Goal: Task Accomplishment & Management: Manage account settings

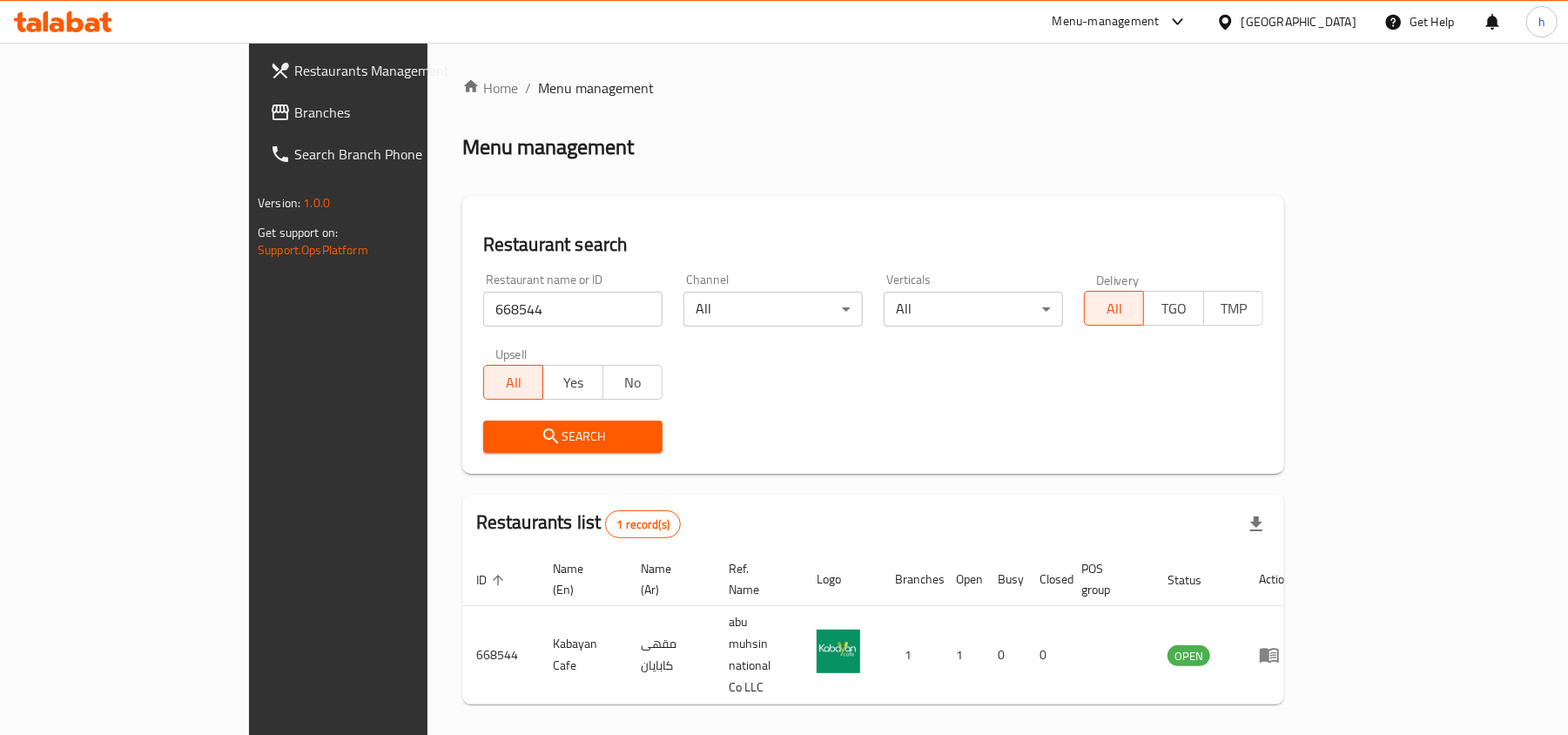
click at [1346, 18] on div "Oman" at bounding box center [1299, 21] width 115 height 19
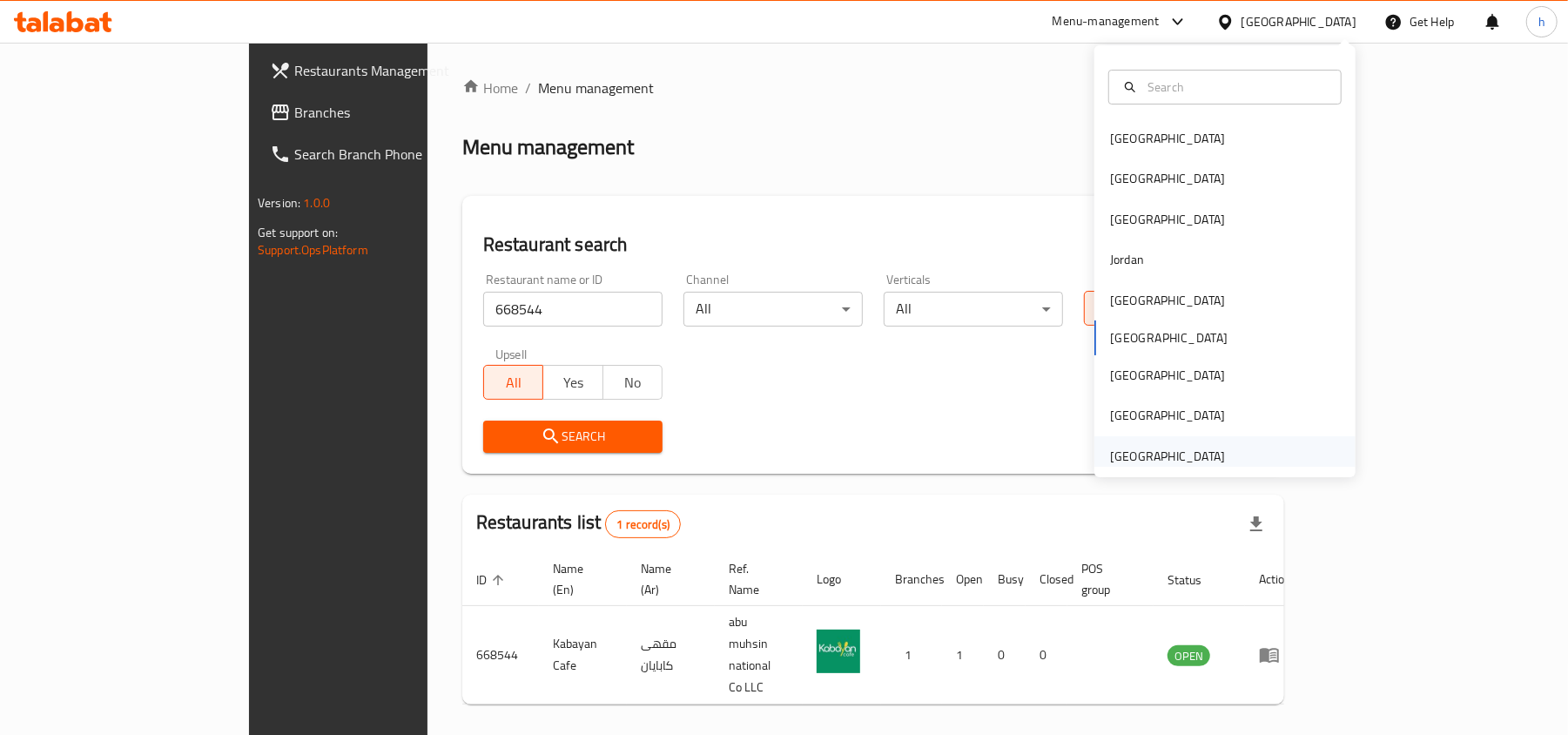
click at [1126, 450] on div "[GEOGRAPHIC_DATA]" at bounding box center [1168, 456] width 115 height 19
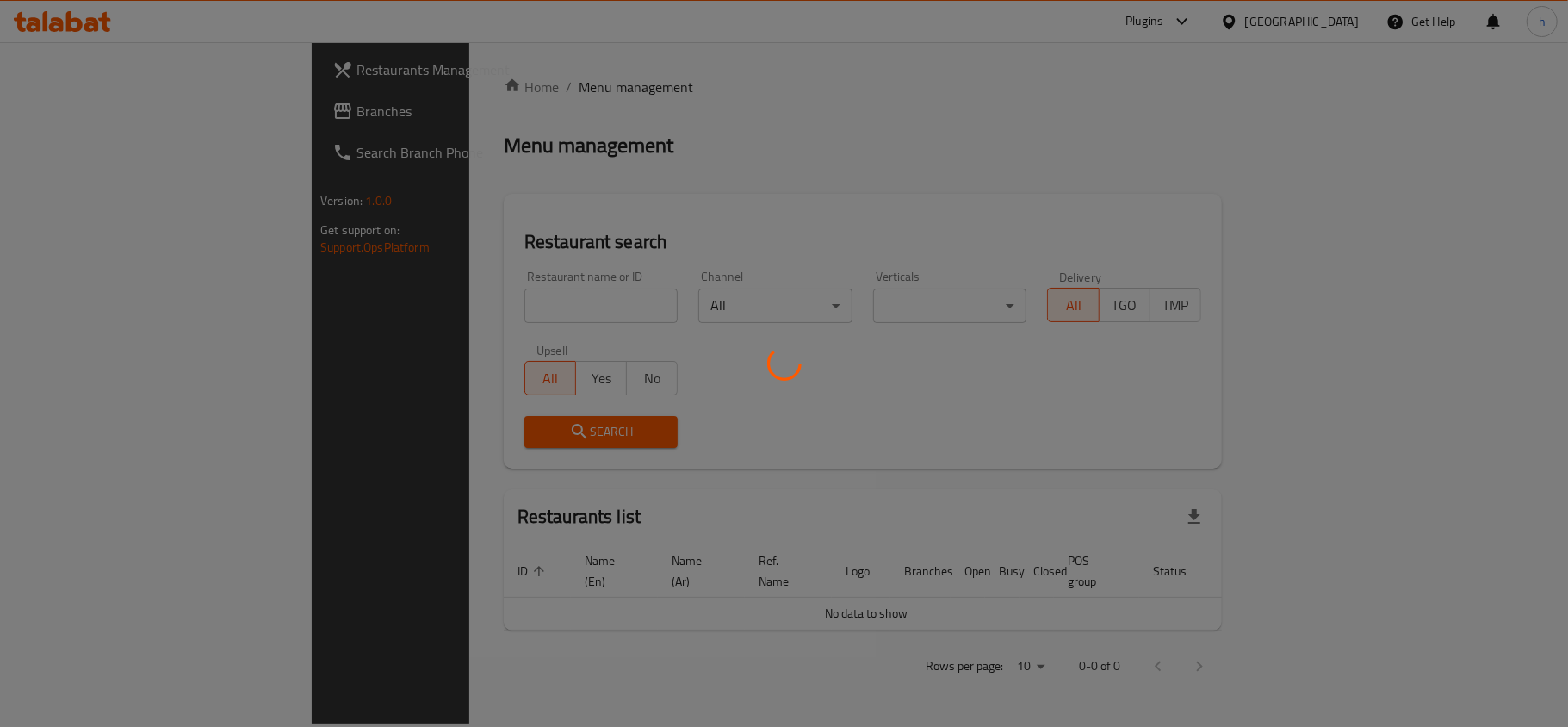
click at [67, 119] on div at bounding box center [784, 364] width 1568 height 727
click at [67, 115] on div at bounding box center [784, 364] width 1568 height 727
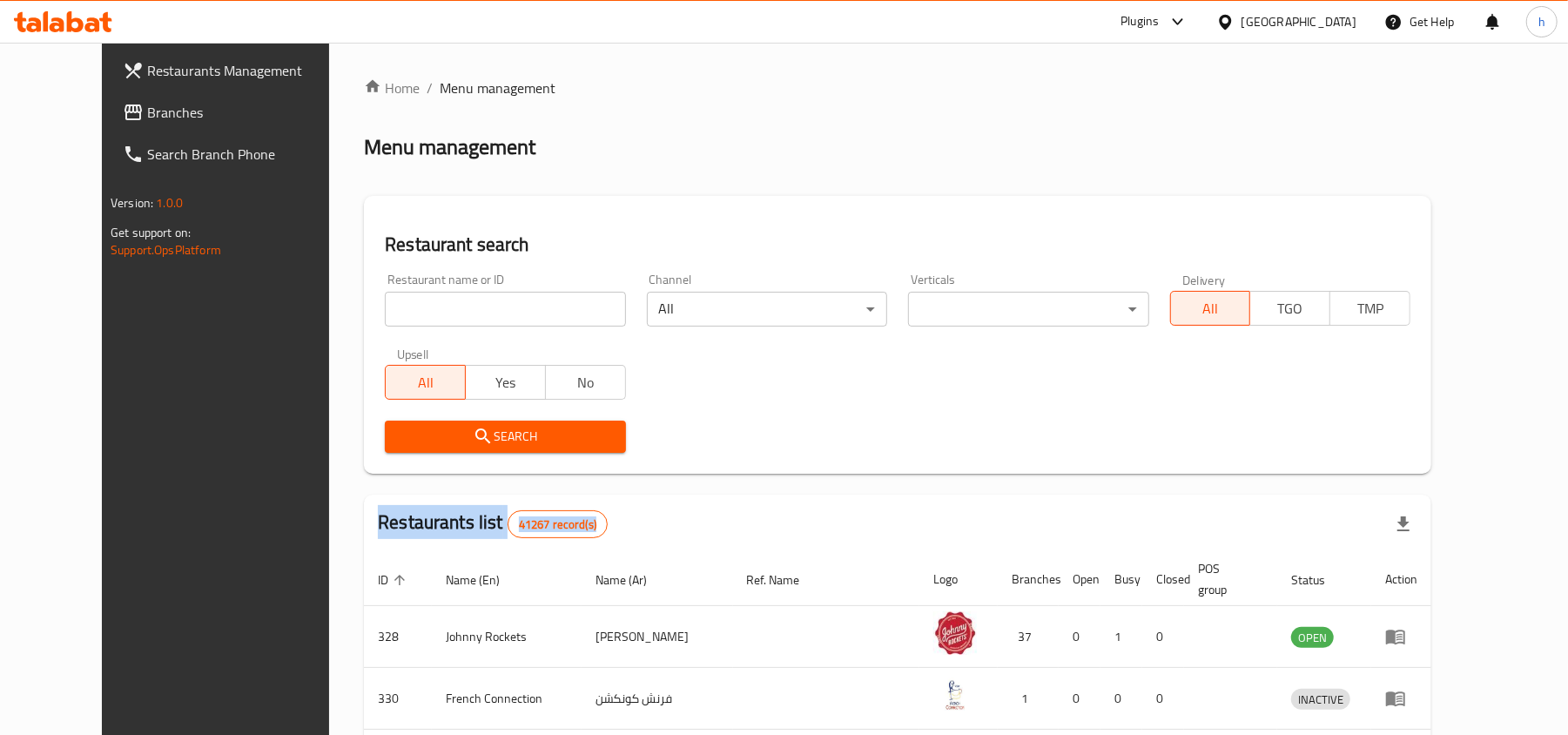
click at [147, 113] on span "Branches" at bounding box center [248, 111] width 202 height 21
click at [439, 311] on input "search" at bounding box center [504, 309] width 240 height 35
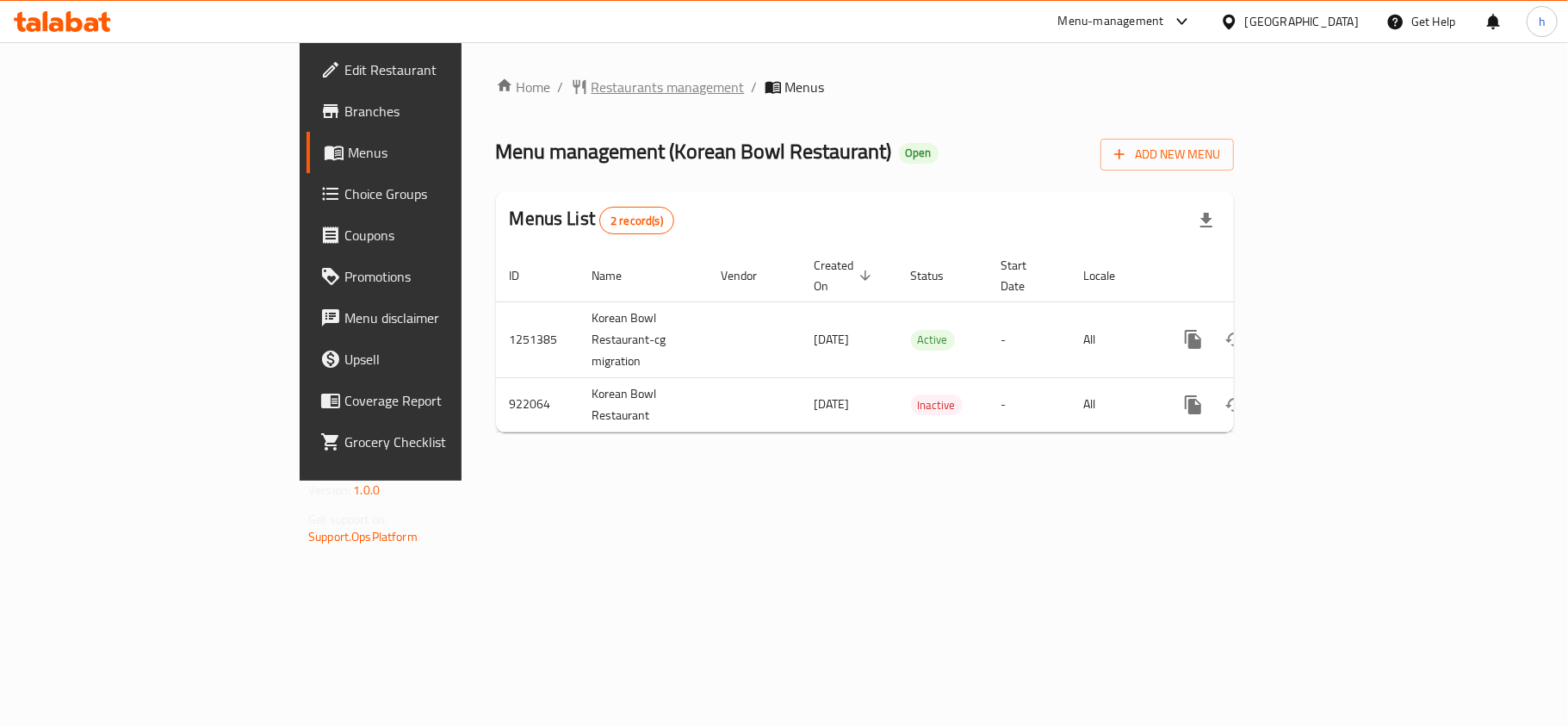
click at [592, 86] on span "Restaurants management" at bounding box center [669, 86] width 154 height 20
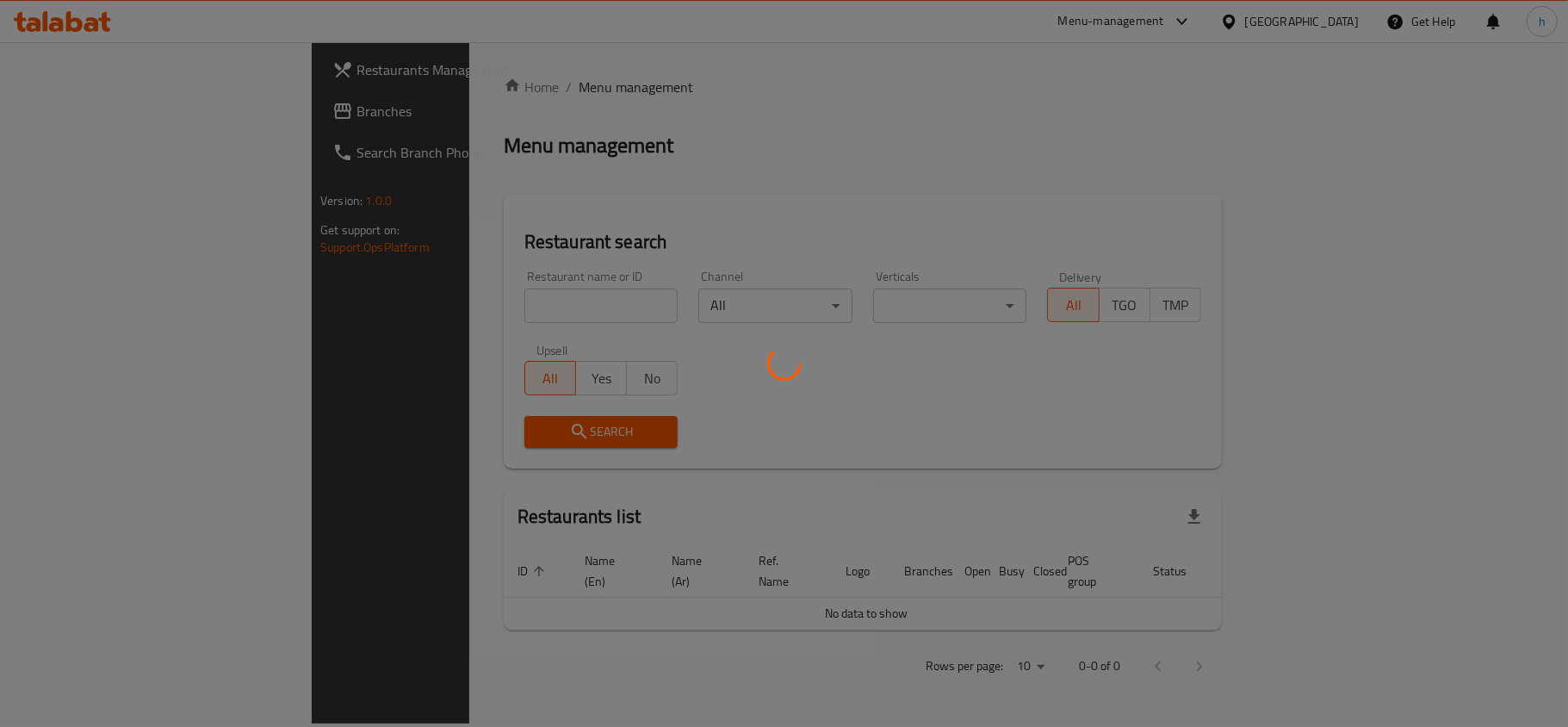
click at [450, 311] on div at bounding box center [784, 364] width 1568 height 727
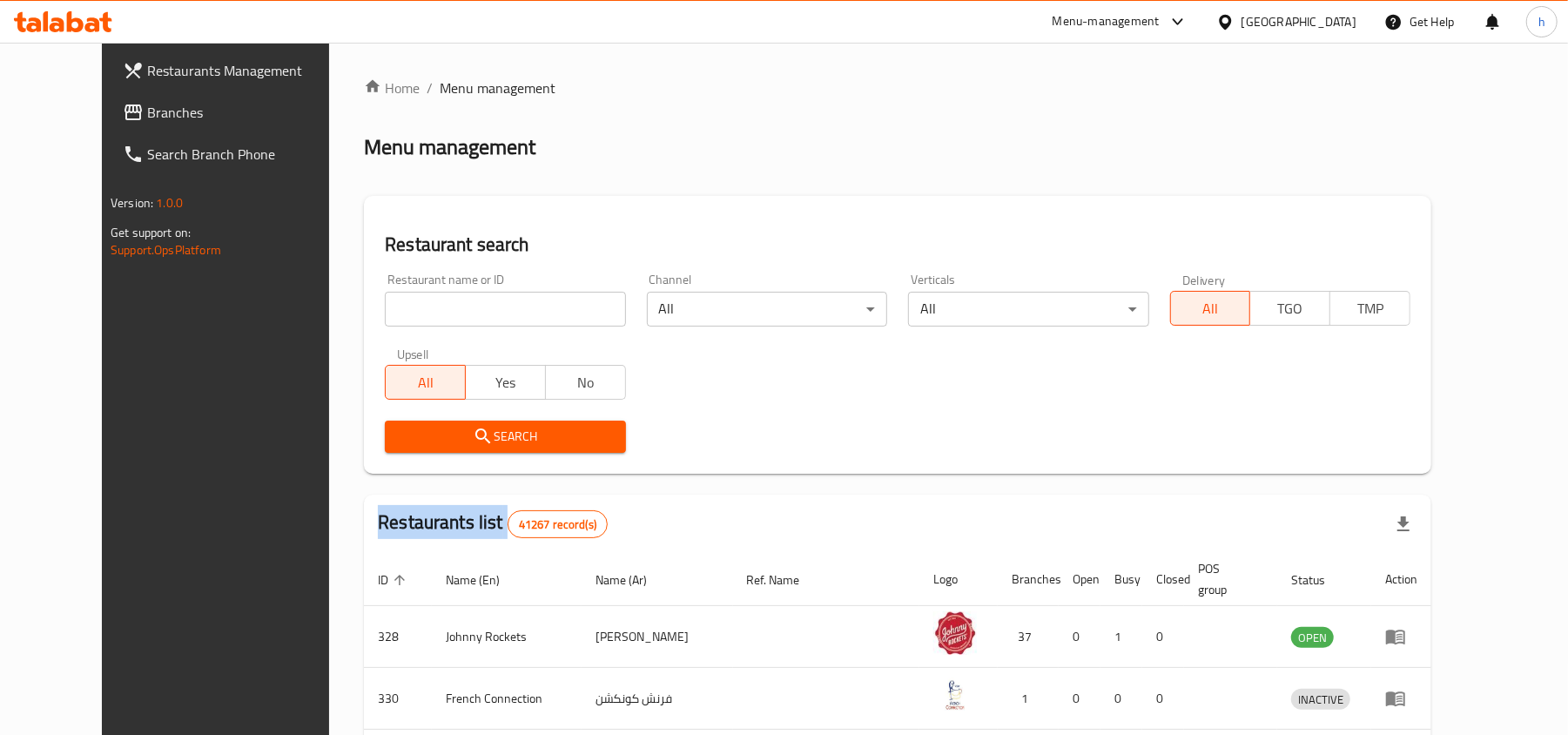
click at [455, 315] on div at bounding box center [784, 368] width 1568 height 735
click at [455, 315] on input "search" at bounding box center [504, 309] width 240 height 35
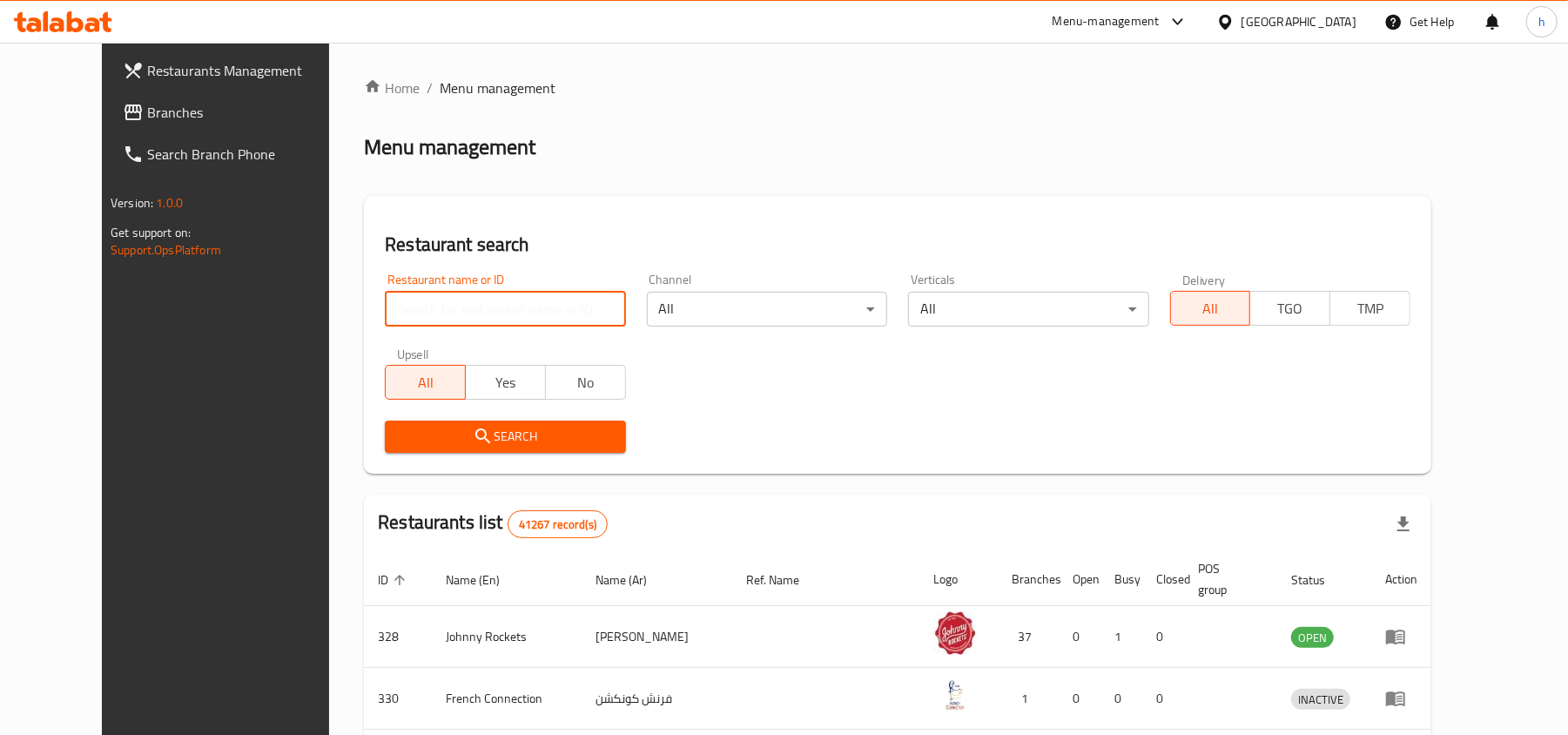
paste input "658771"
type input "658771"
click at [457, 432] on span "Search" at bounding box center [505, 436] width 212 height 21
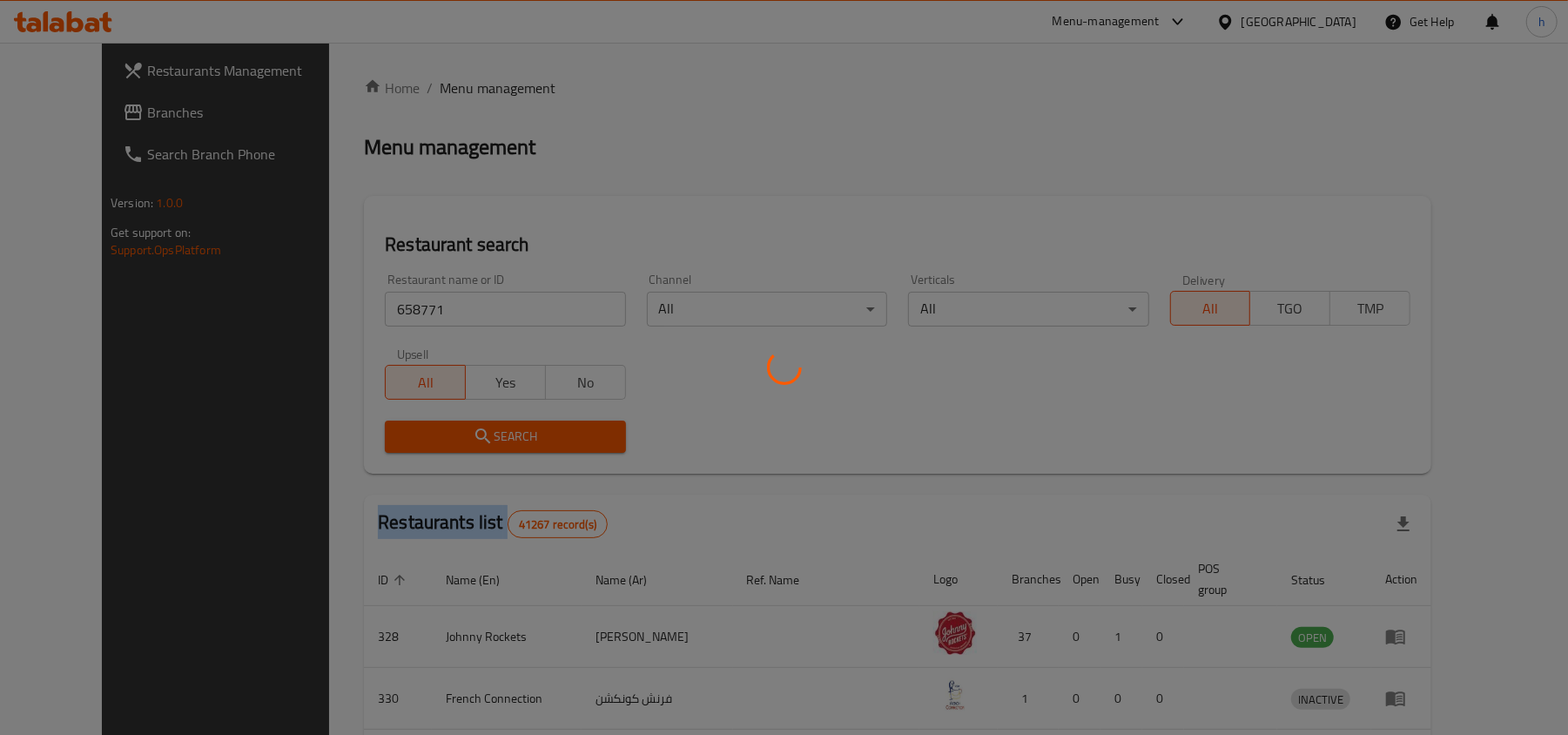
click at [457, 432] on div at bounding box center [784, 368] width 1568 height 735
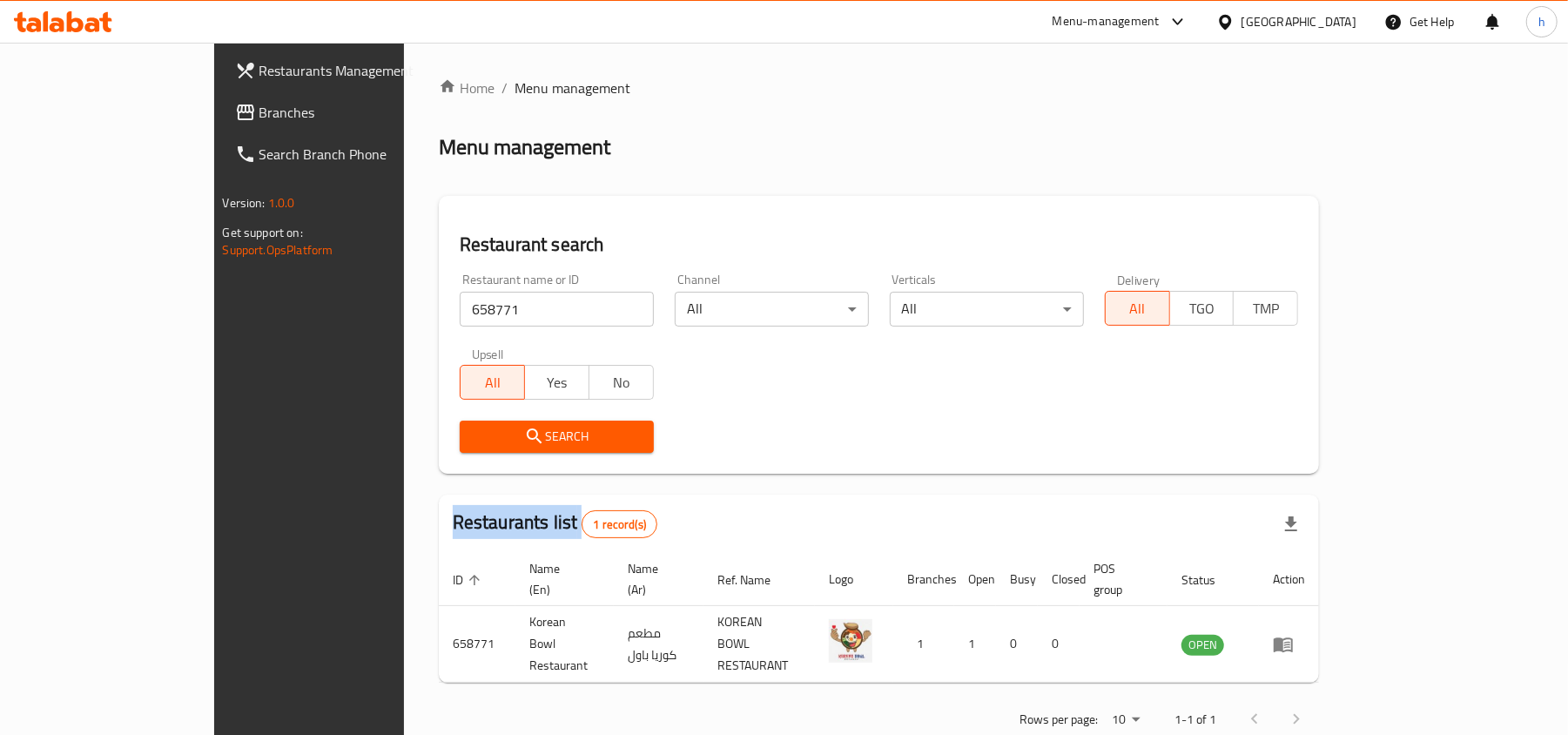
scroll to position [9, 0]
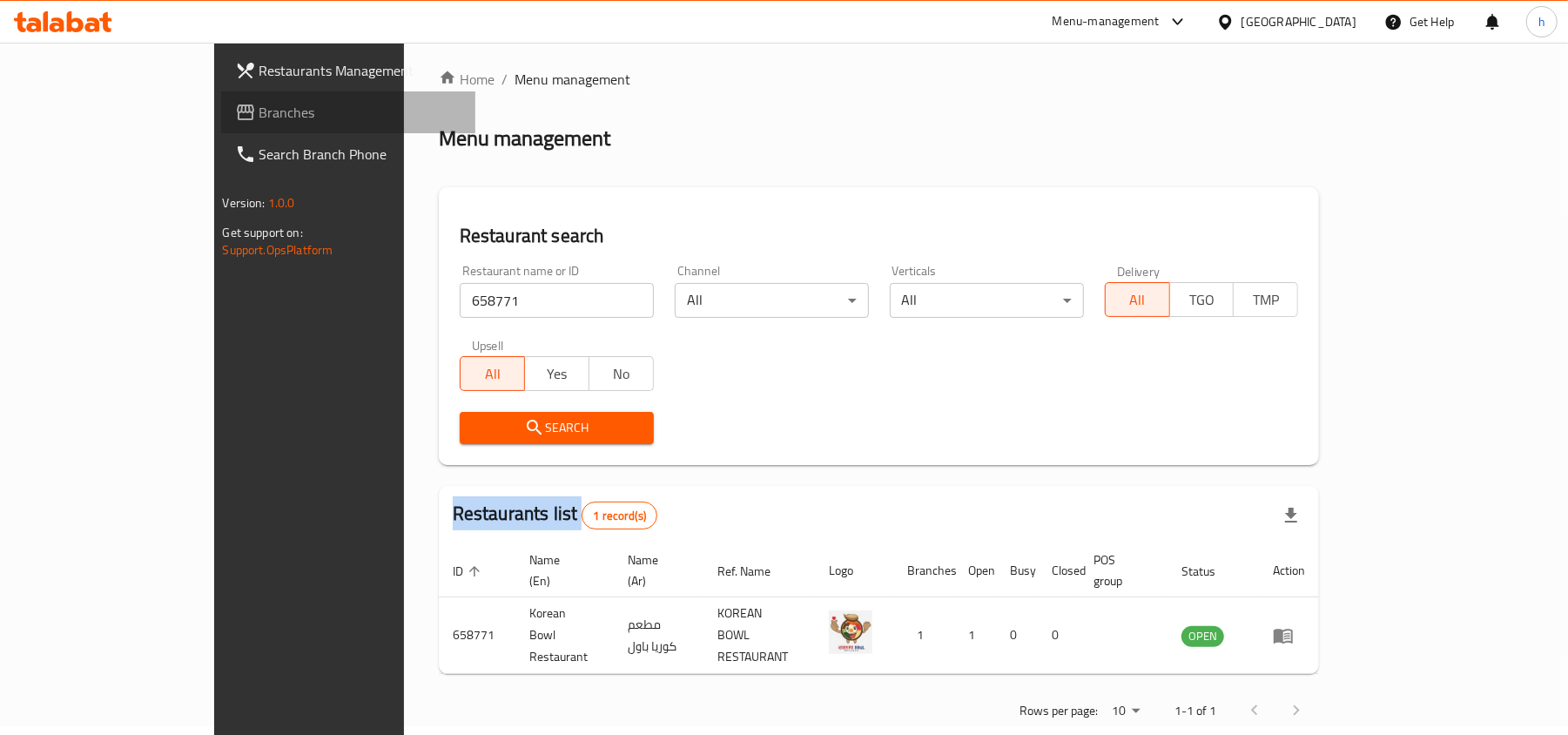
click at [260, 106] on span "Branches" at bounding box center [360, 111] width 202 height 21
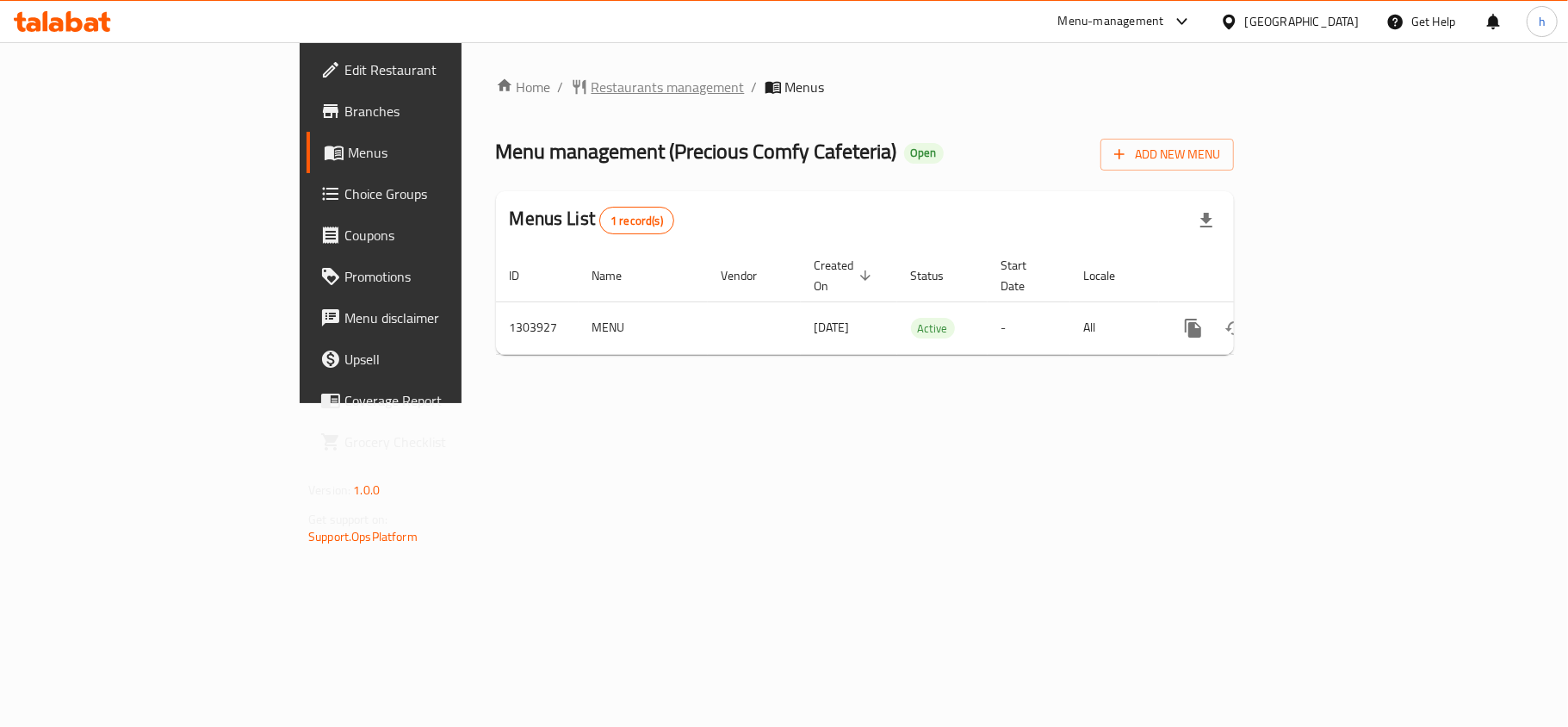
click at [592, 88] on span "Restaurants management" at bounding box center [669, 86] width 154 height 20
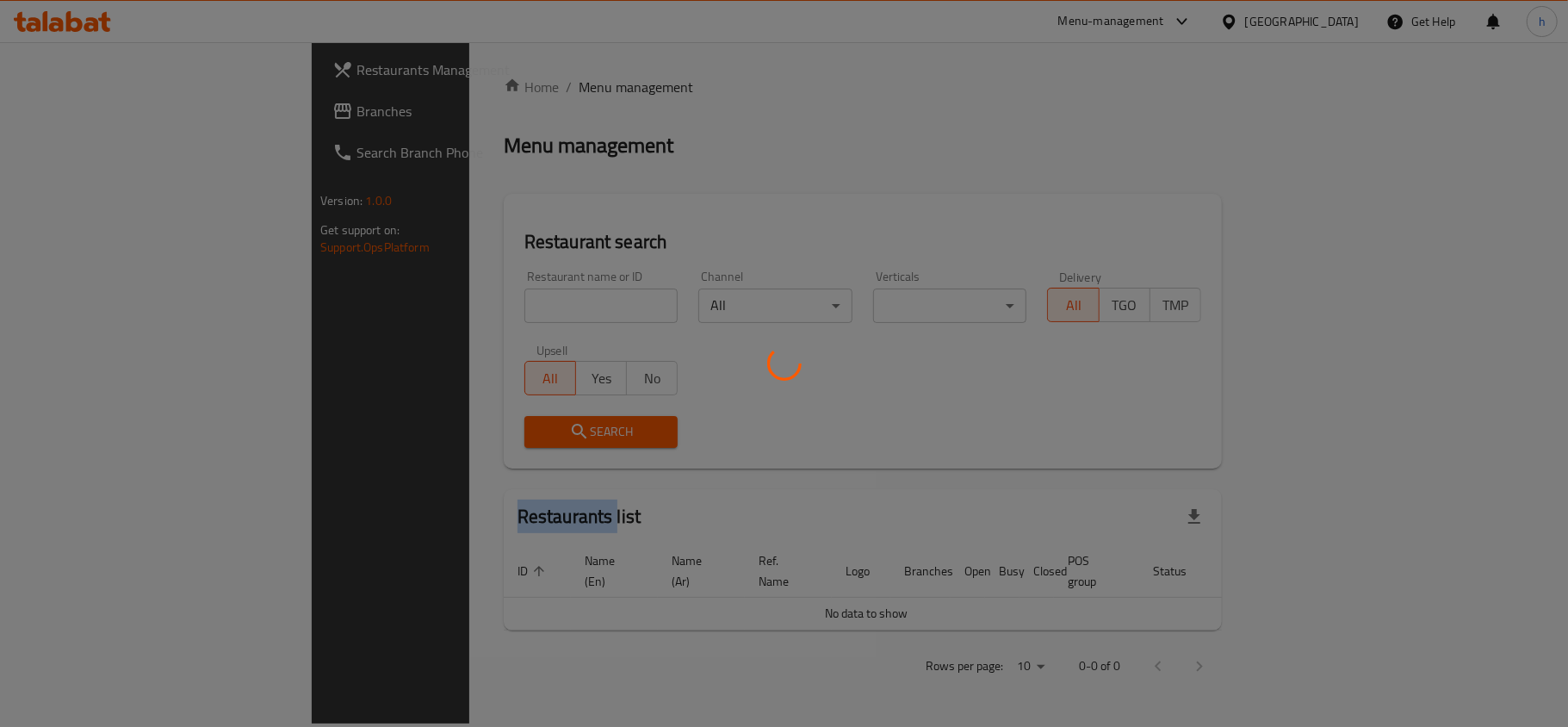
click at [466, 88] on div at bounding box center [784, 364] width 1568 height 727
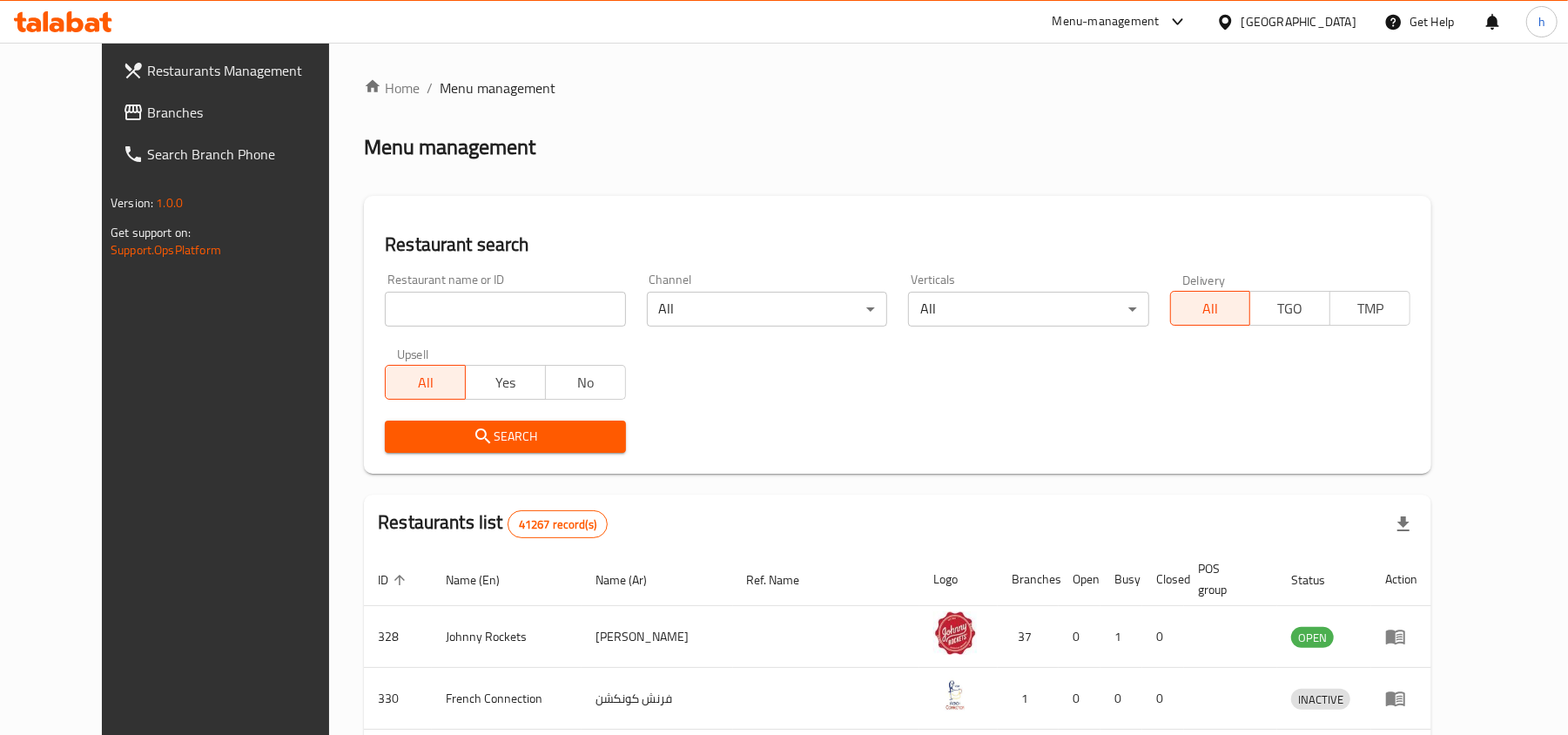
click at [458, 307] on div at bounding box center [784, 368] width 1568 height 735
click at [458, 307] on div "Home / Menu management Menu management Restaurant search Restaurant name or ID …" at bounding box center [897, 646] width 1068 height 1136
click at [458, 307] on input "search" at bounding box center [504, 309] width 240 height 35
paste input "702958"
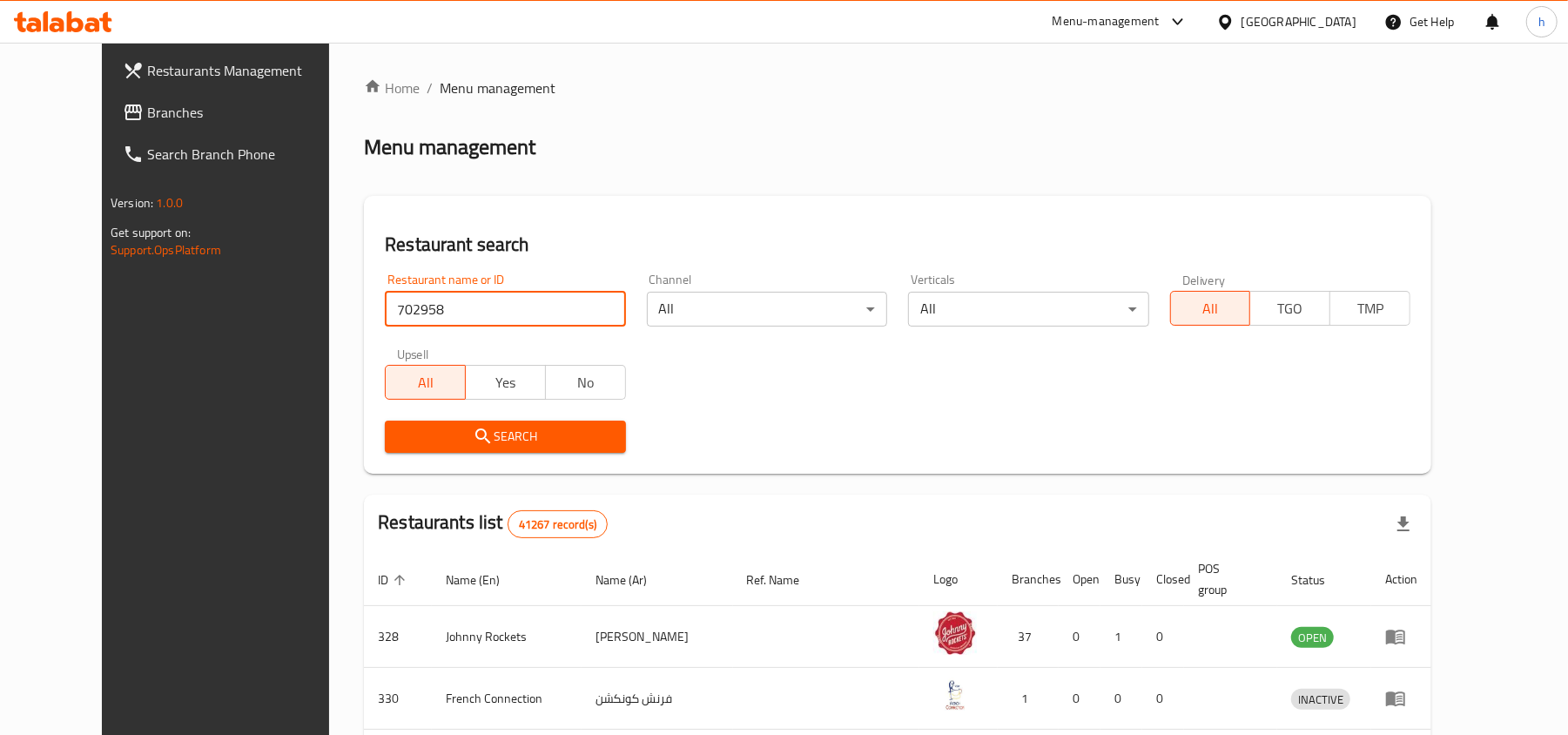
type input "702958"
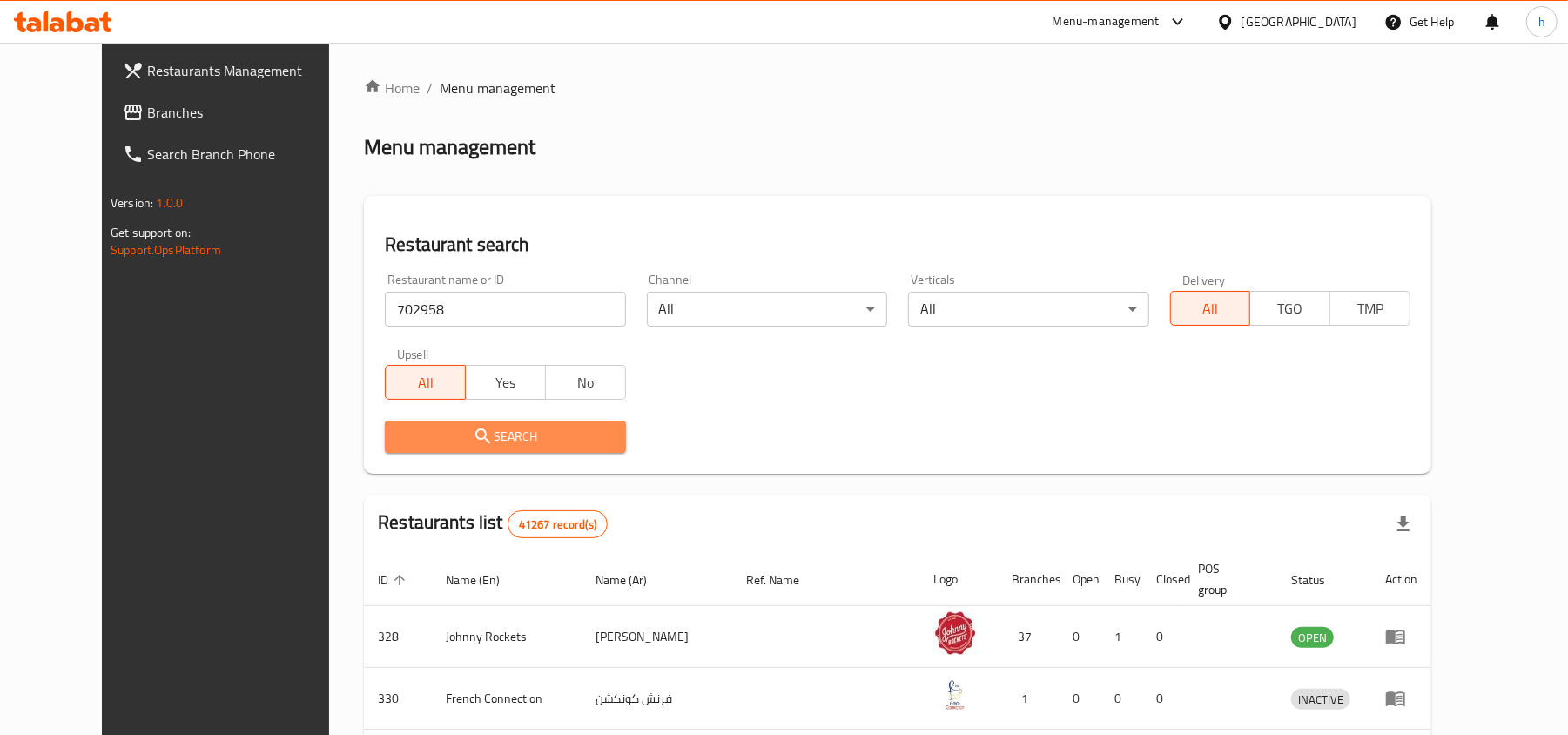
click at [491, 443] on span "Search" at bounding box center [505, 436] width 212 height 21
click at [491, 443] on div at bounding box center [784, 368] width 1568 height 735
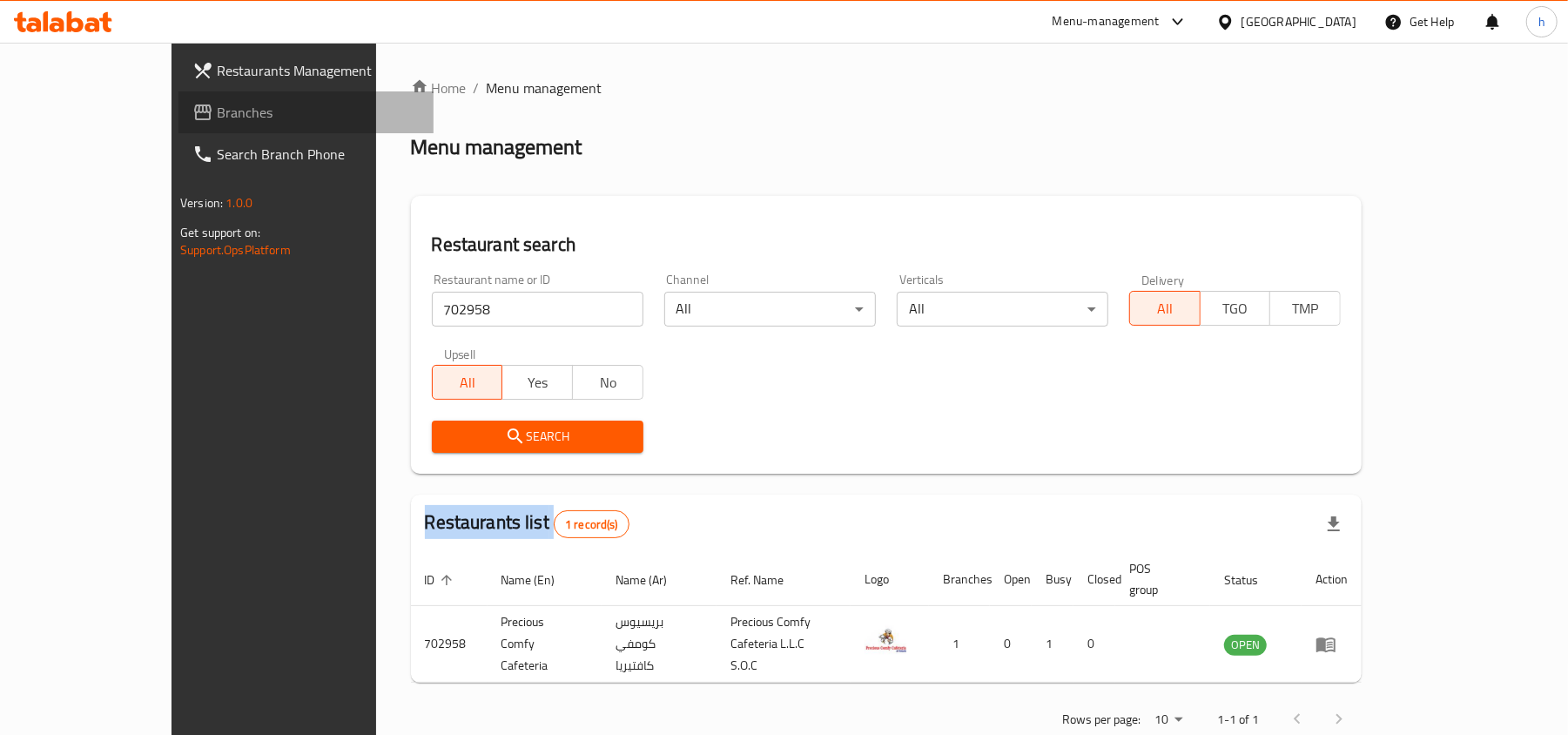
click at [217, 109] on span "Branches" at bounding box center [318, 111] width 202 height 21
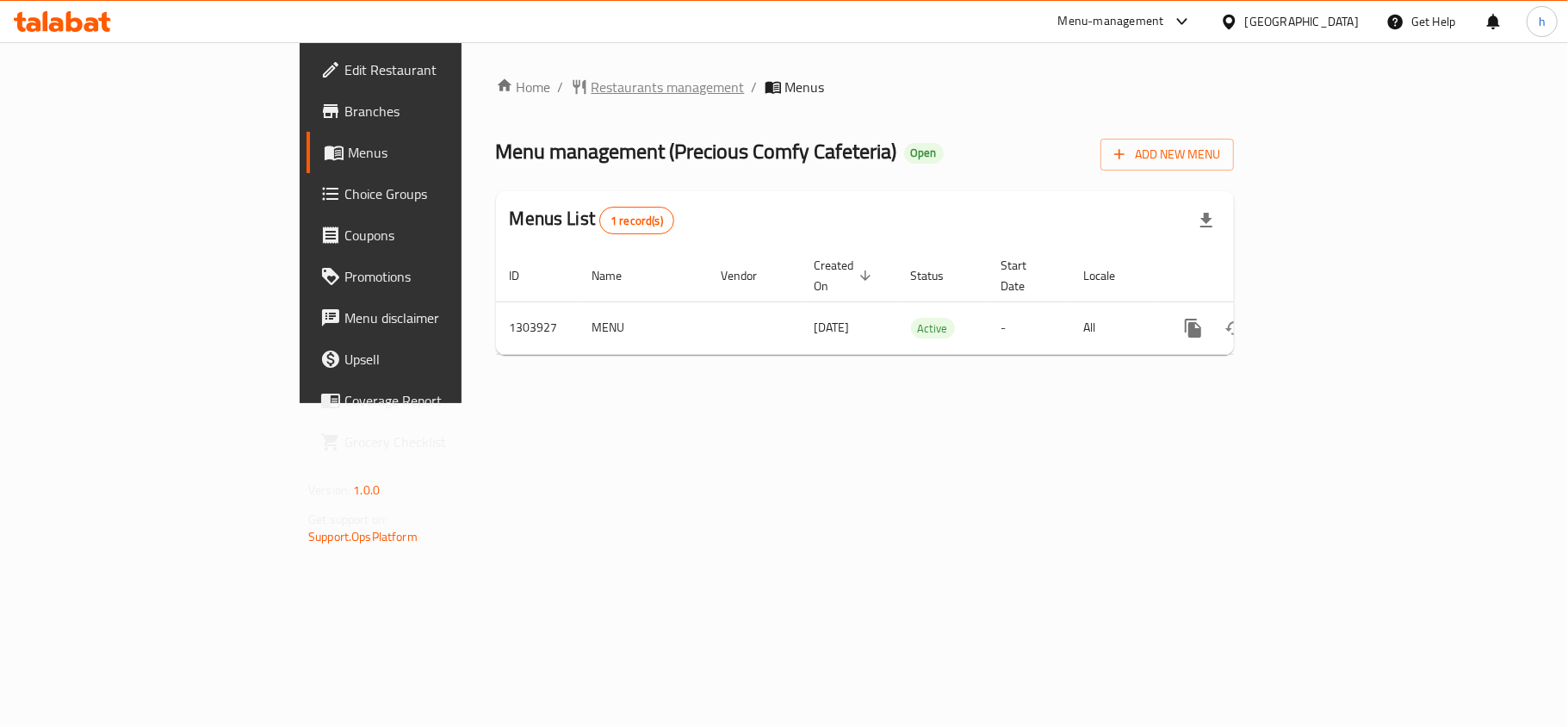
click at [592, 86] on span "Restaurants management" at bounding box center [669, 86] width 154 height 20
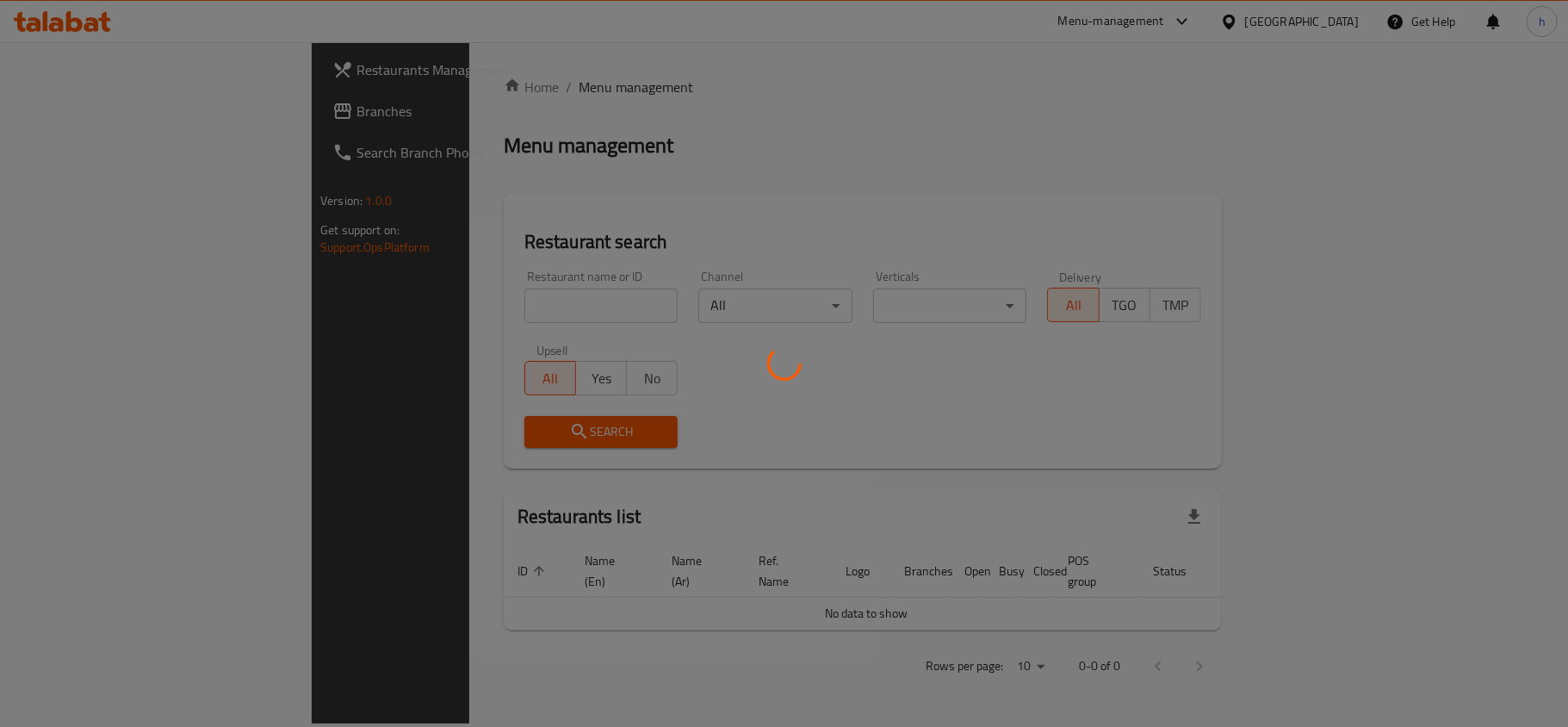
click at [446, 295] on div at bounding box center [784, 364] width 1568 height 727
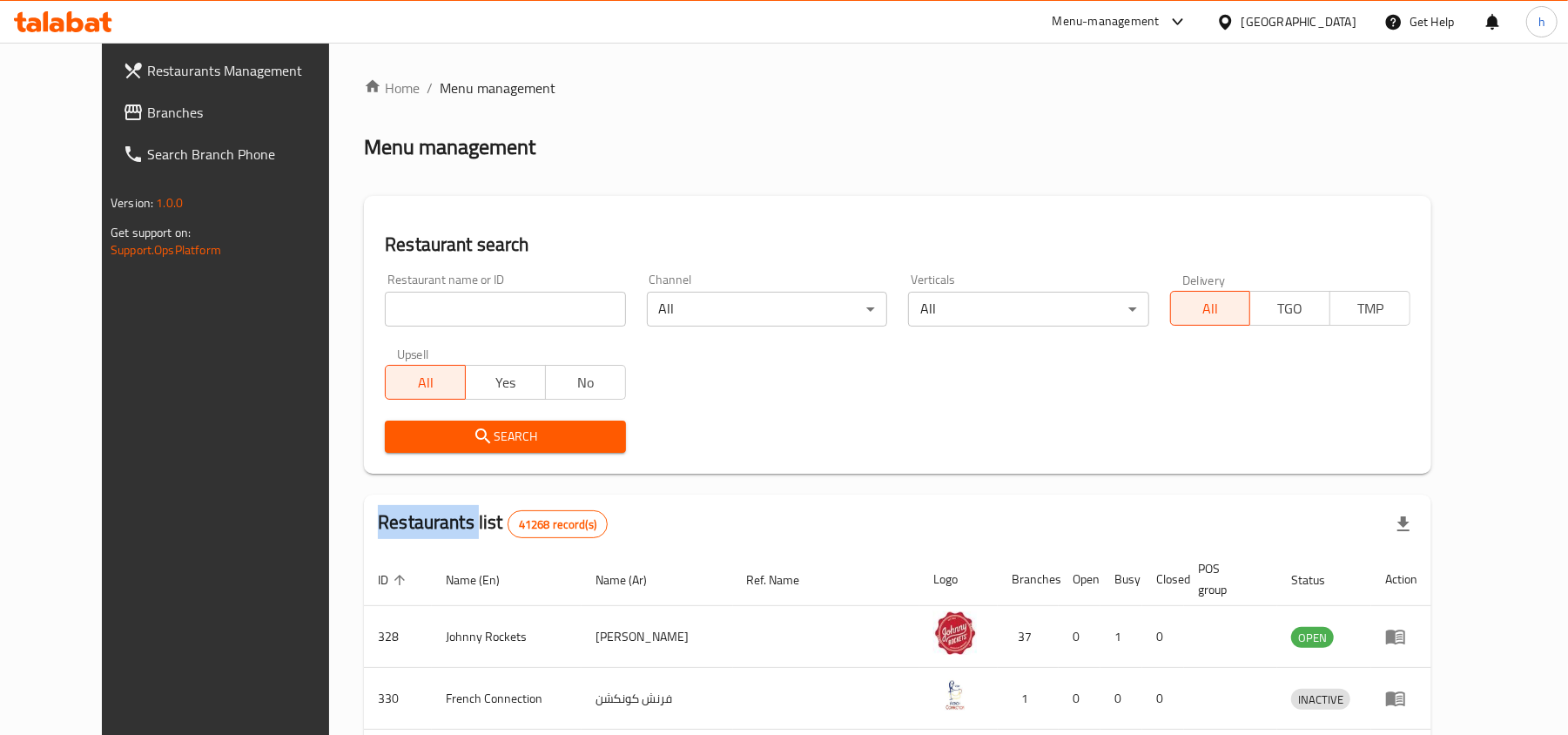
click at [451, 298] on div "Home / Menu management Menu management Restaurant search Restaurant name or ID …" at bounding box center [897, 646] width 1068 height 1136
click at [451, 298] on input "search" at bounding box center [504, 309] width 240 height 35
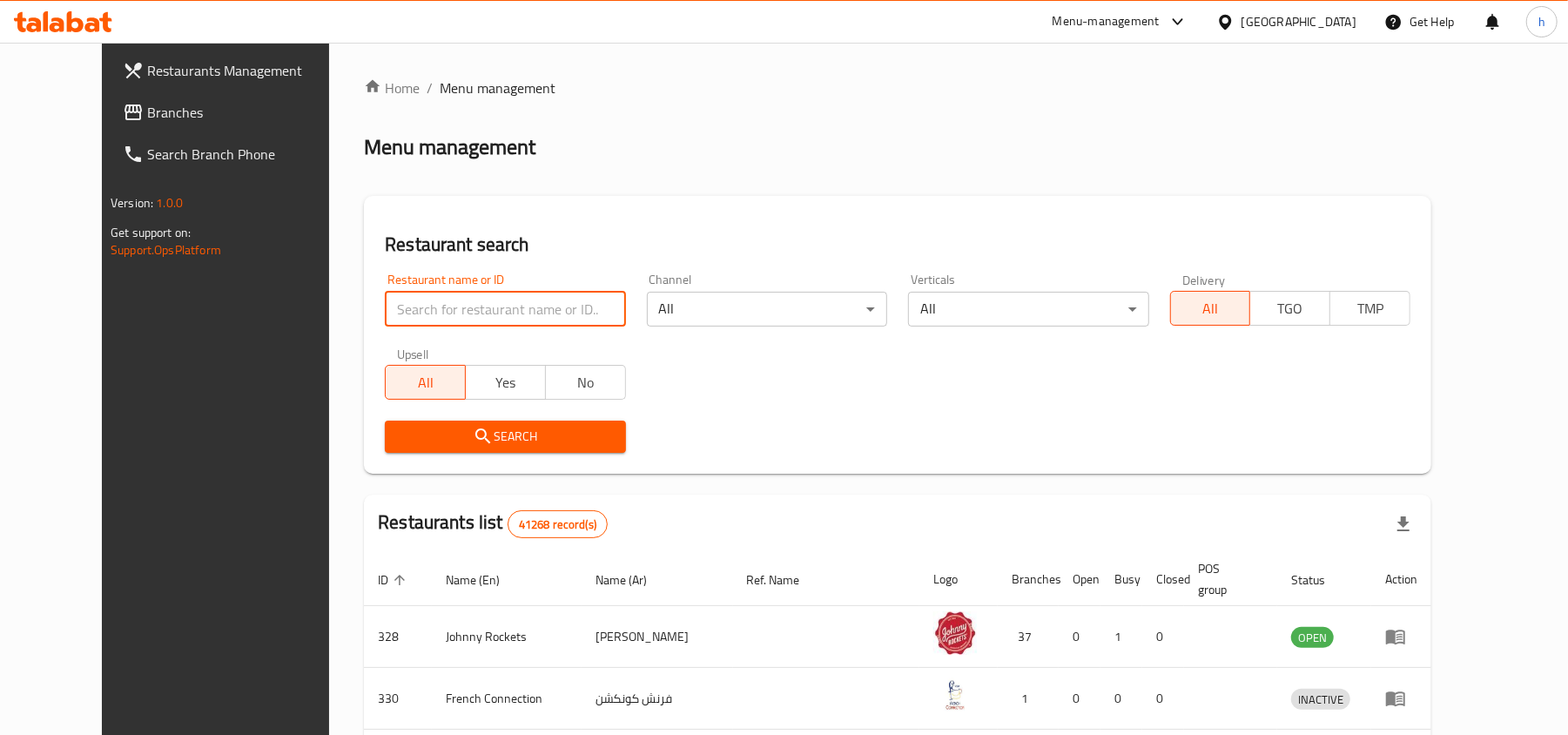
click at [451, 298] on input "search" at bounding box center [504, 309] width 240 height 35
paste input "702958"
type input "702958"
click at [472, 432] on span "Search" at bounding box center [505, 436] width 212 height 21
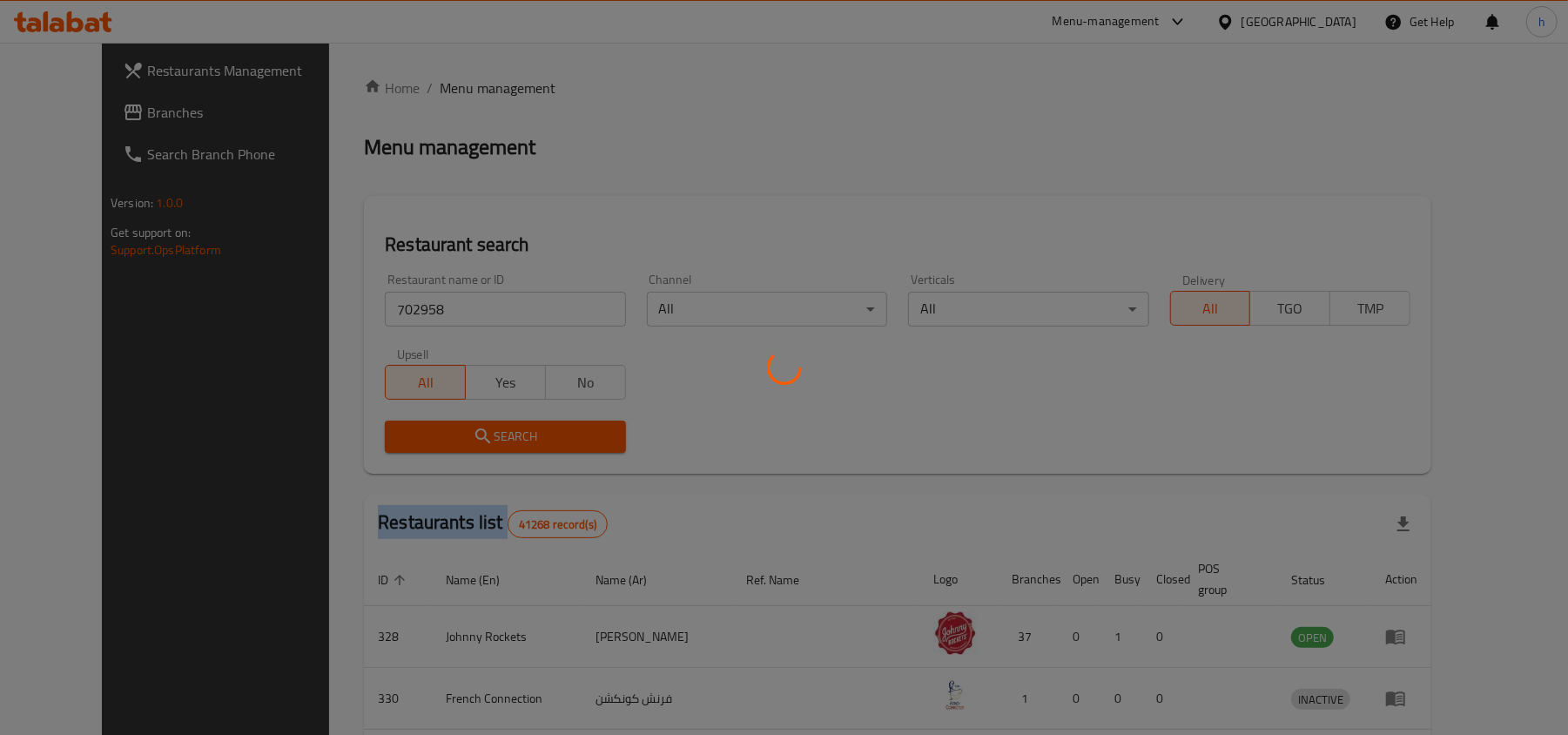
click at [472, 432] on div at bounding box center [784, 368] width 1568 height 735
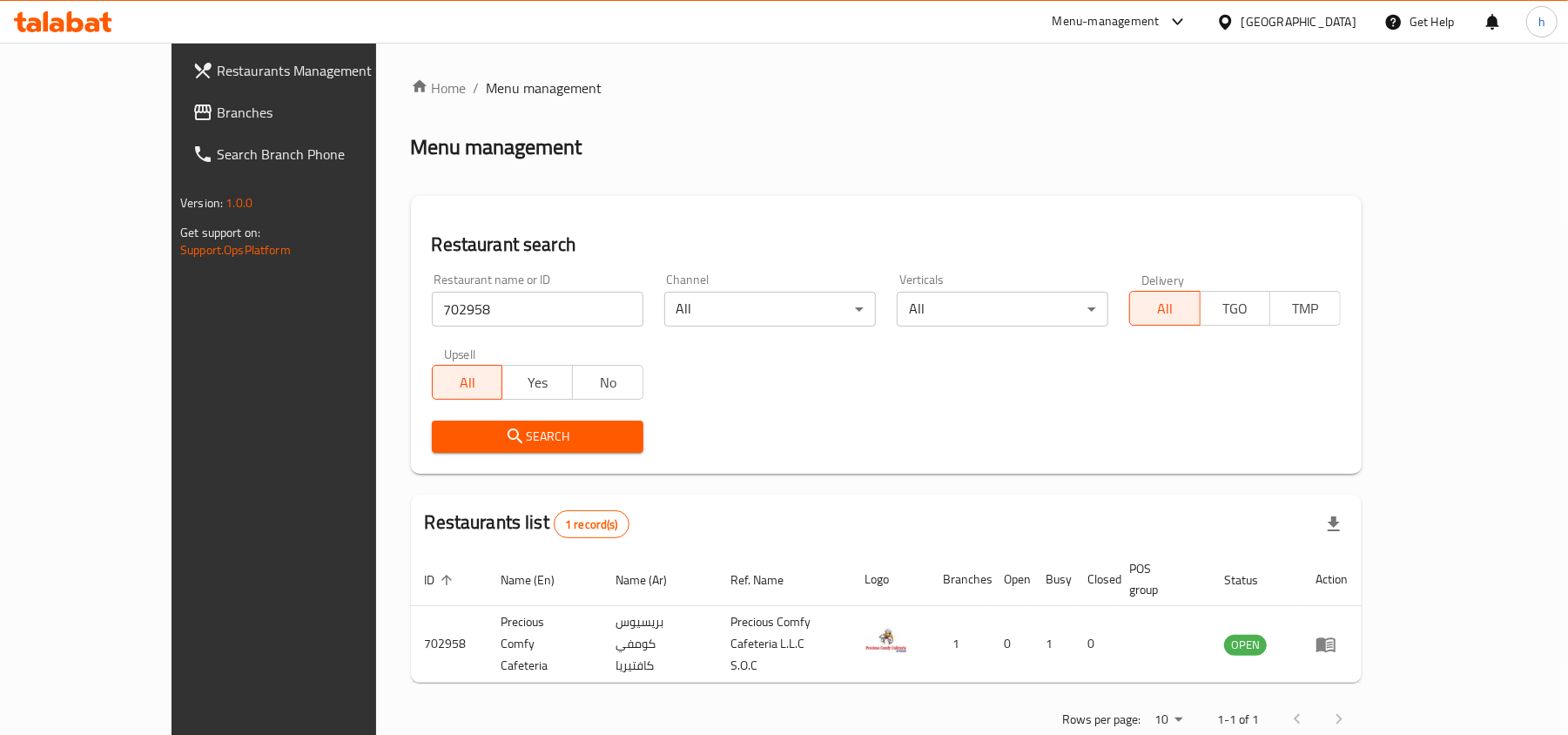
click at [1256, 18] on div "[GEOGRAPHIC_DATA]" at bounding box center [1299, 21] width 115 height 19
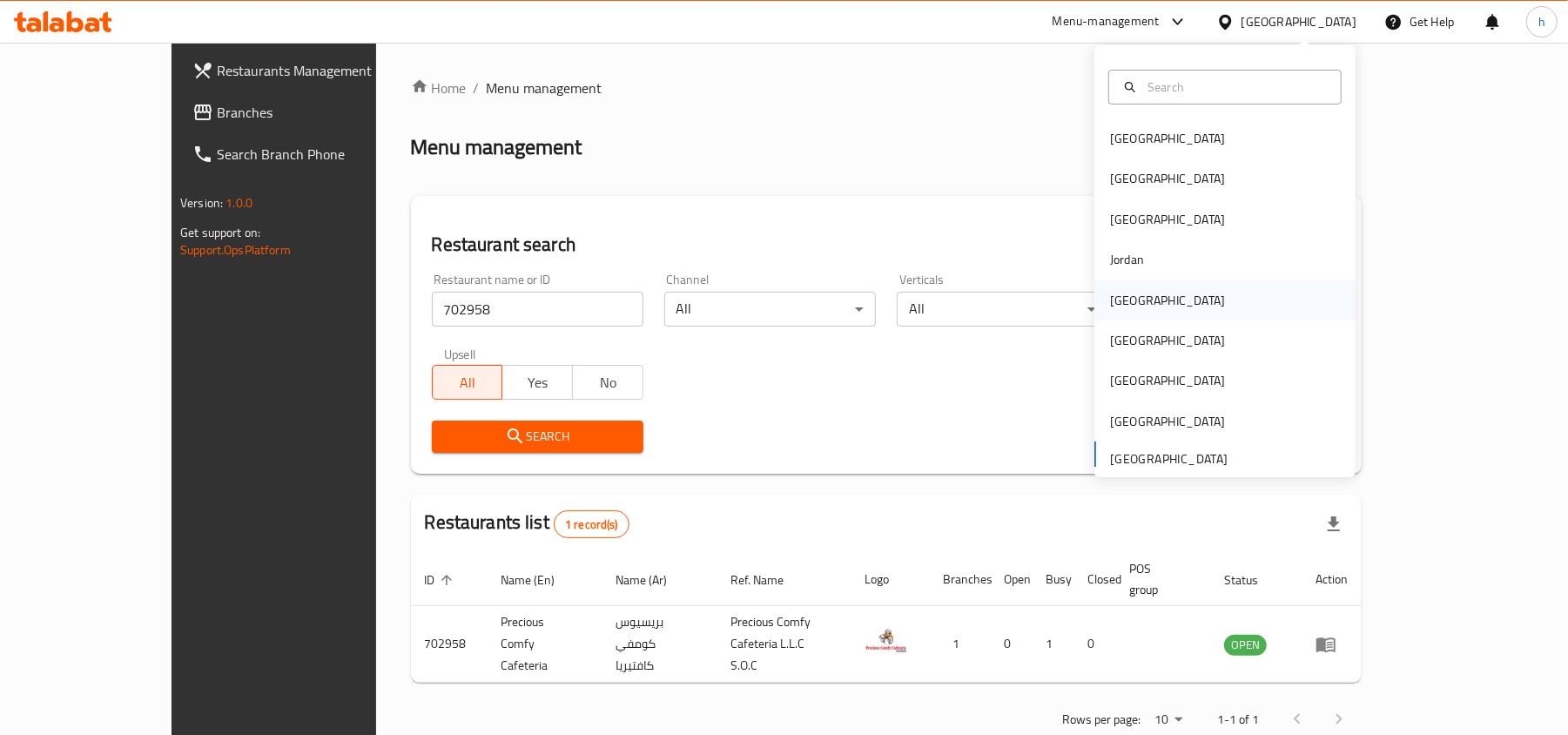
click at [1122, 298] on div "Kuwait" at bounding box center [1168, 300] width 115 height 19
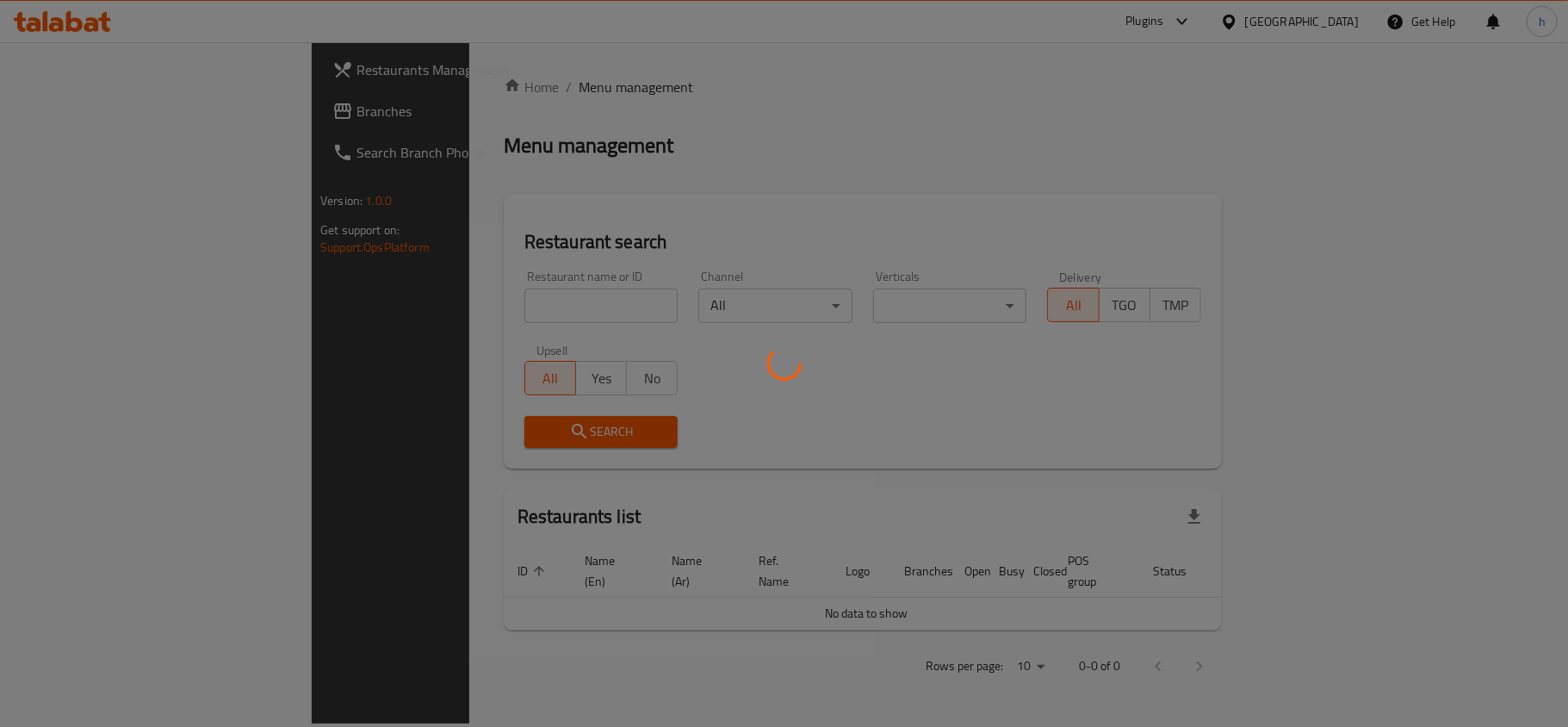
click at [65, 110] on div at bounding box center [784, 364] width 1568 height 727
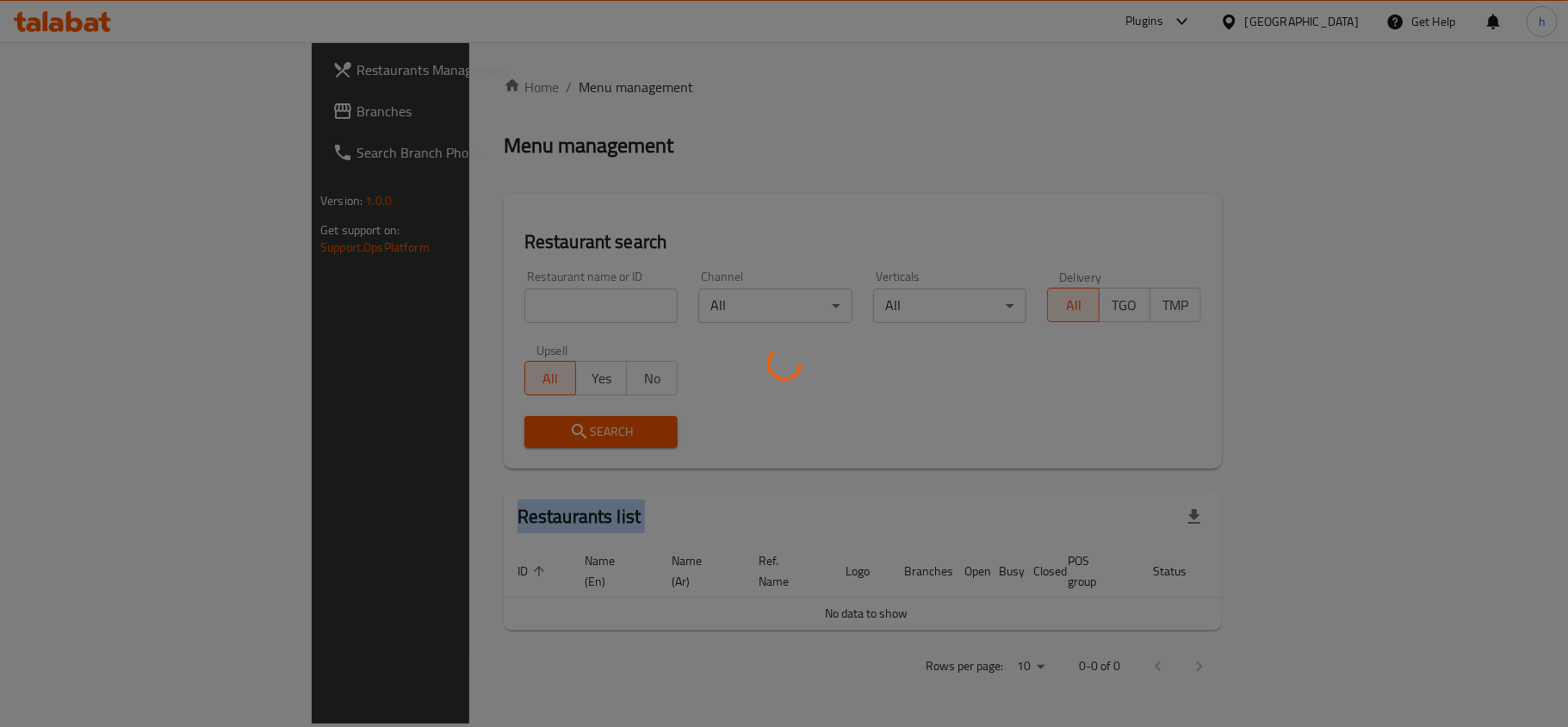
click at [65, 110] on div at bounding box center [784, 364] width 1568 height 727
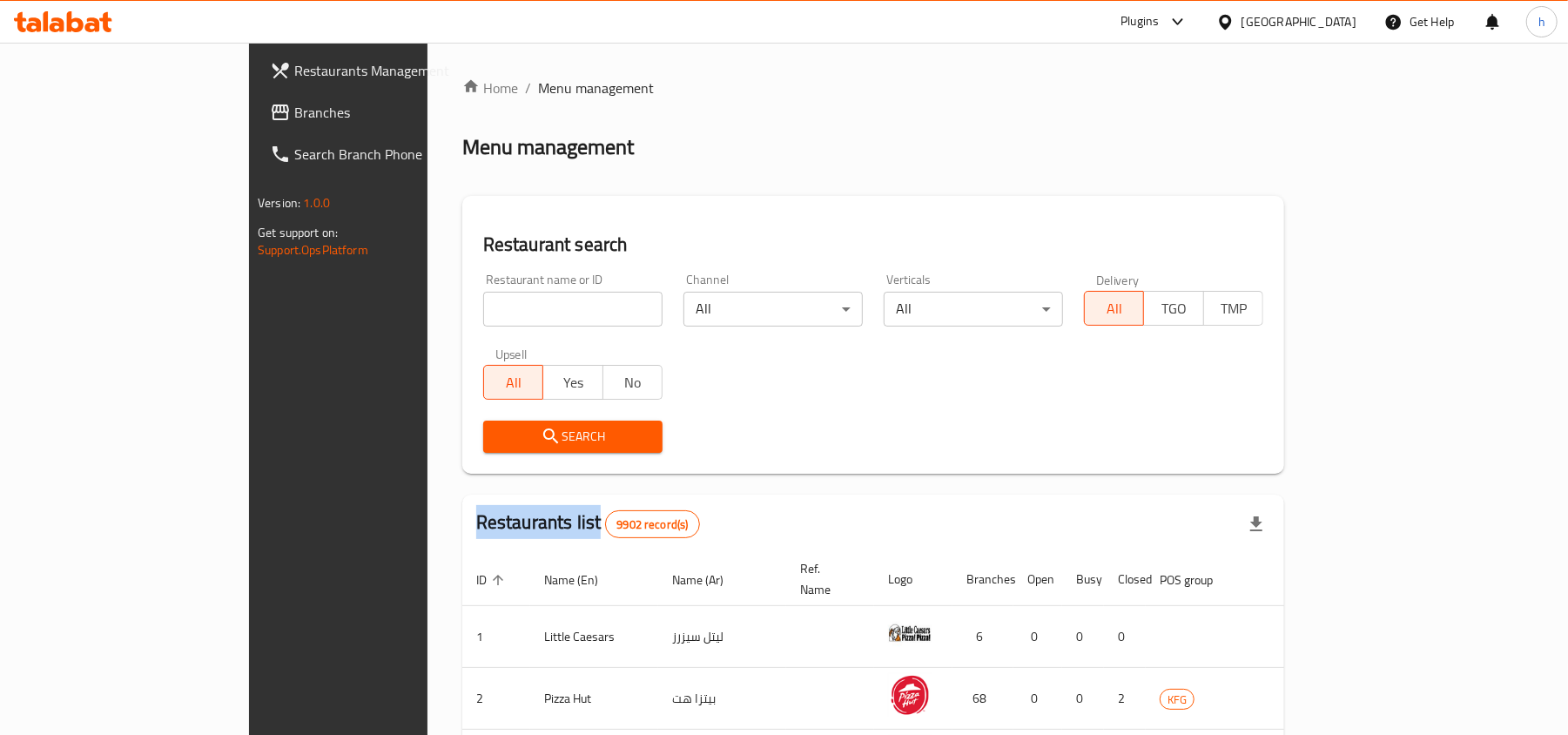
click at [294, 112] on span "Branches" at bounding box center [395, 111] width 202 height 21
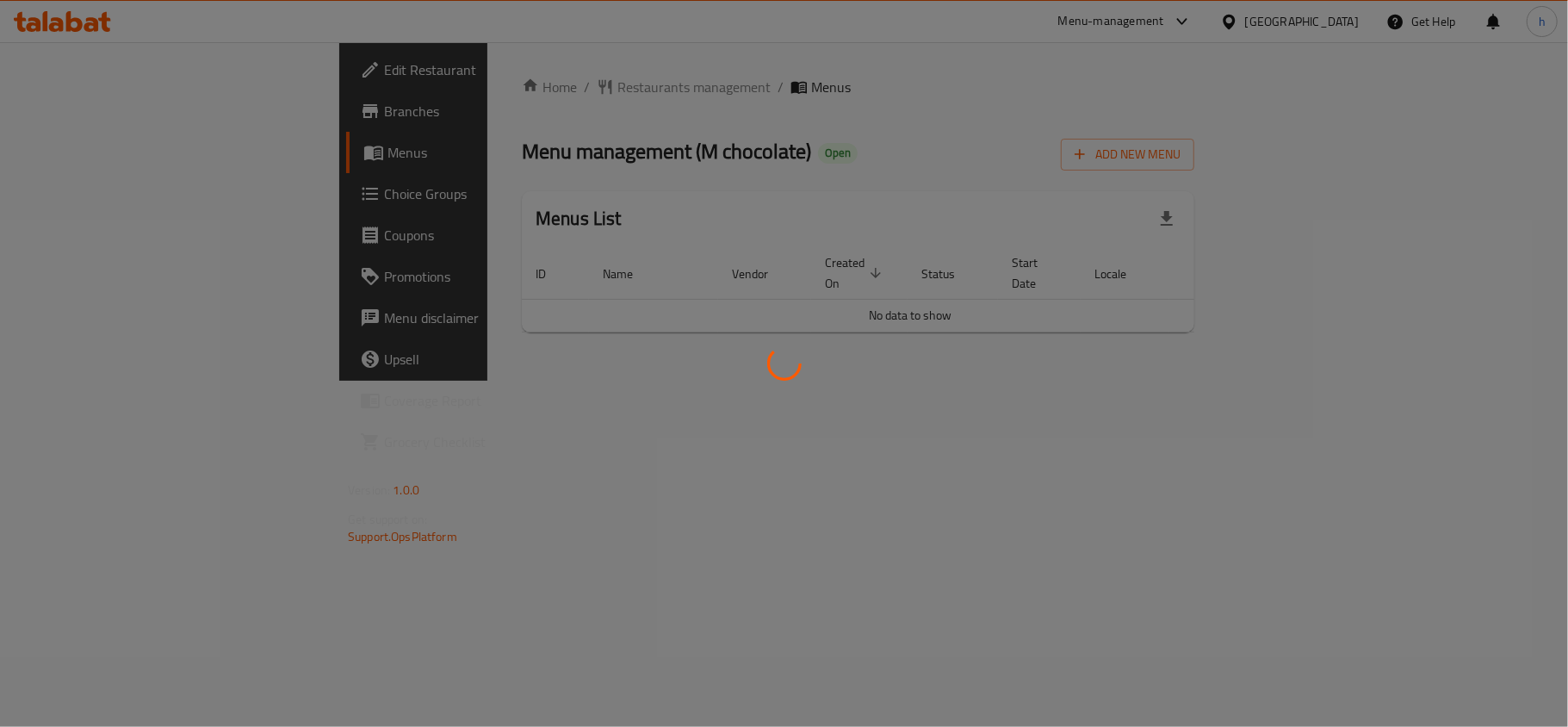
click at [467, 79] on div at bounding box center [784, 364] width 1568 height 727
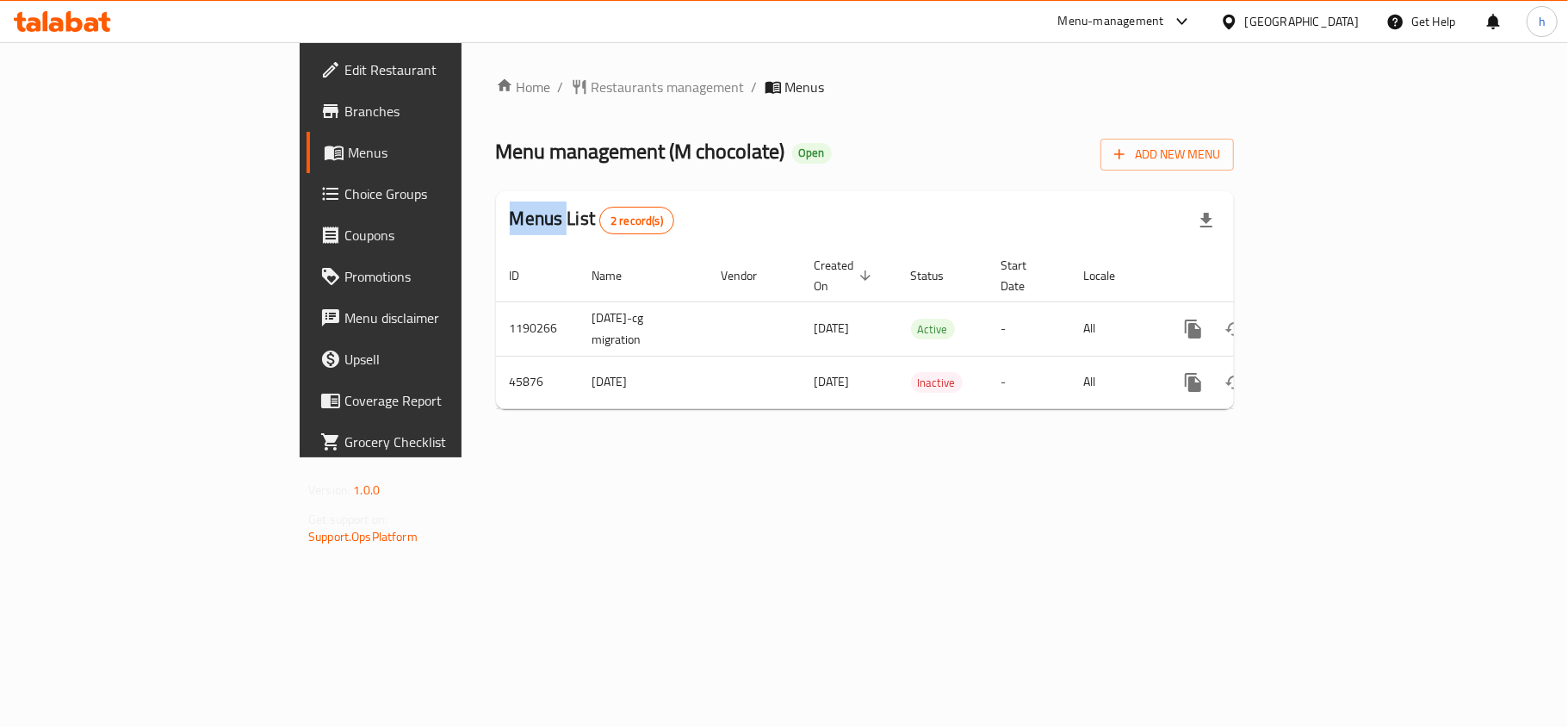
click at [496, 79] on div "Home / Restaurants management / Menus Menu management ( M chocolate ) Open Add …" at bounding box center [865, 250] width 739 height 346
click at [592, 79] on span "Restaurants management" at bounding box center [669, 86] width 154 height 20
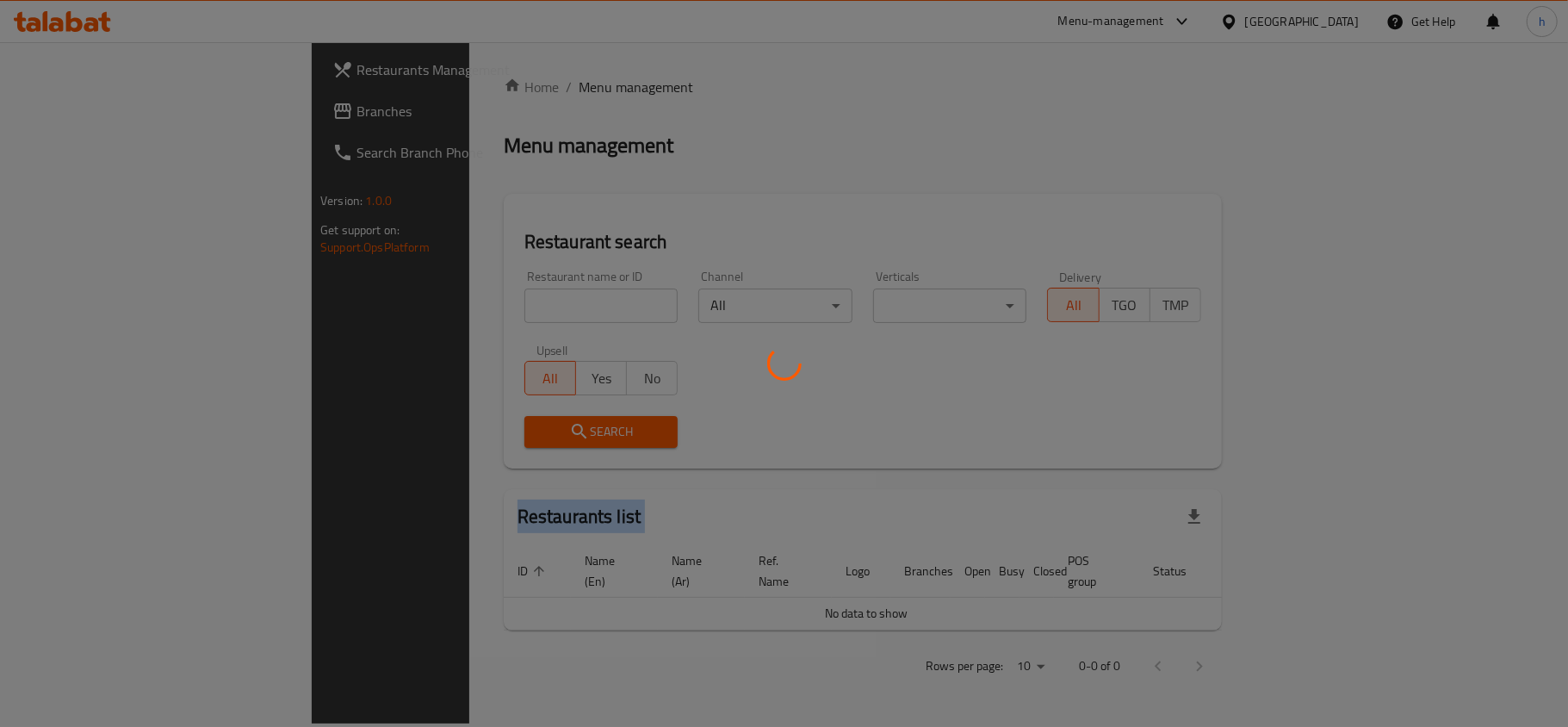
click at [467, 79] on div at bounding box center [784, 364] width 1568 height 727
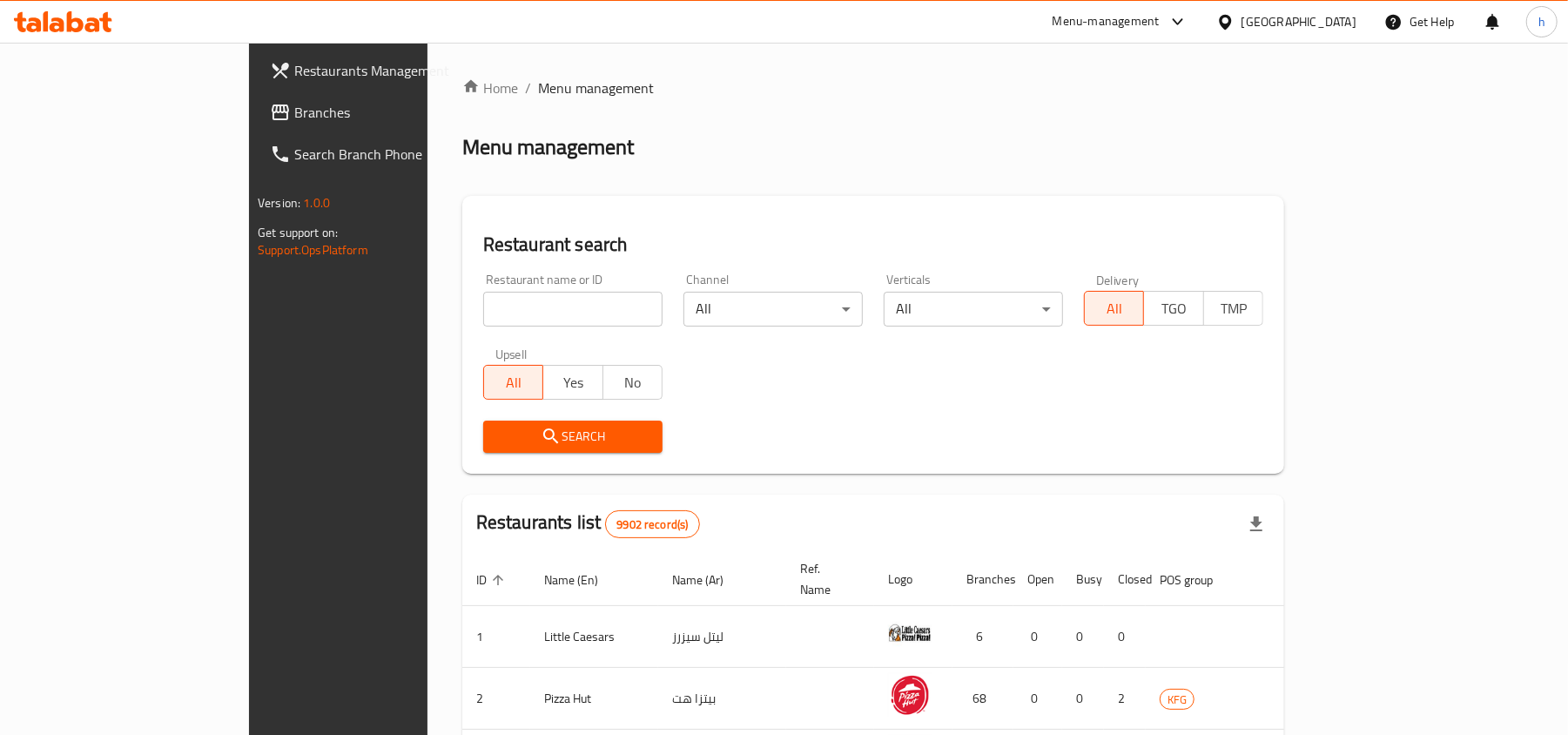
click at [439, 298] on div at bounding box center [784, 368] width 1568 height 735
click at [483, 298] on input "search" at bounding box center [573, 309] width 179 height 35
paste input "23449"
type input "23449"
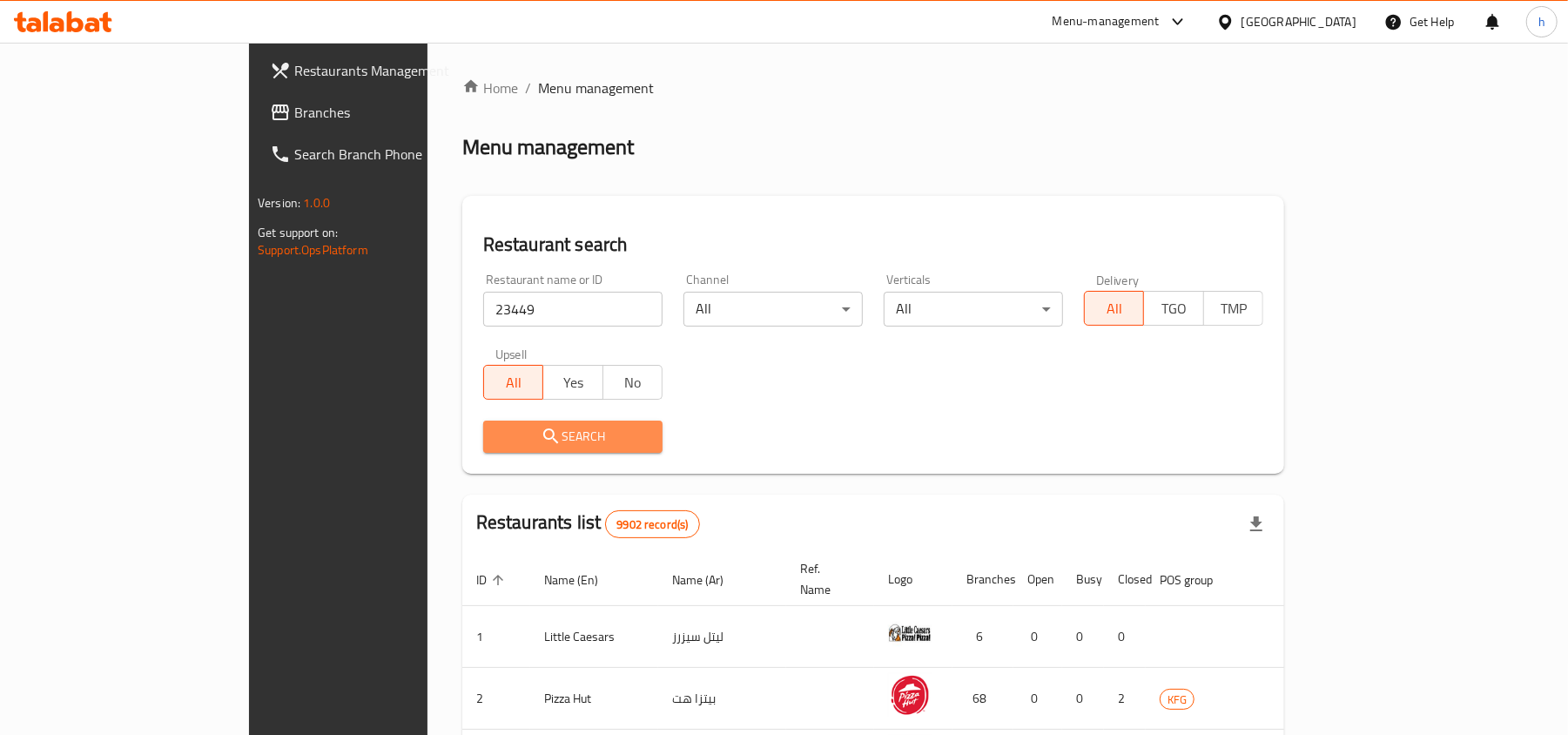
click at [541, 441] on icon "submit" at bounding box center [550, 435] width 21 height 21
click at [437, 441] on div at bounding box center [784, 368] width 1568 height 735
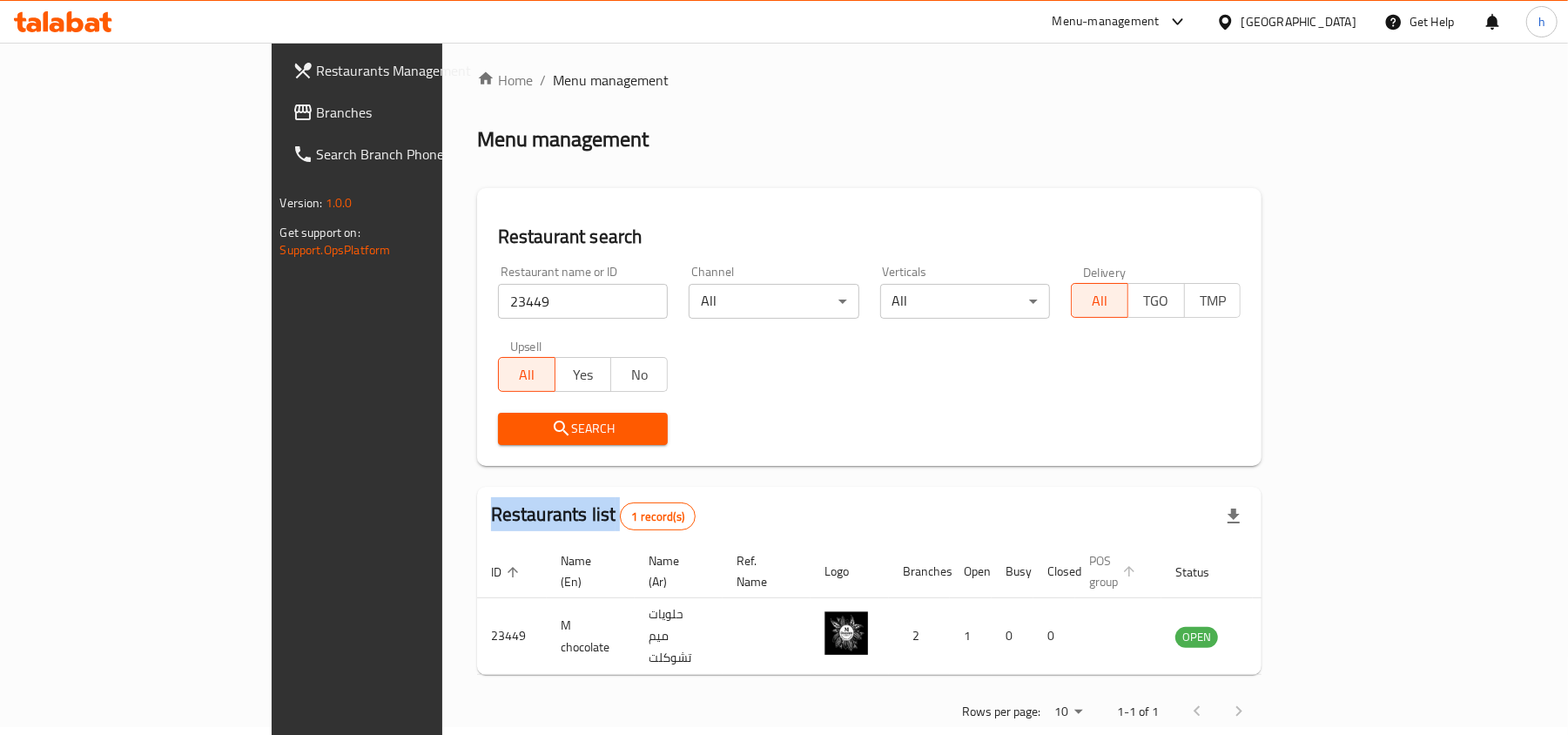
scroll to position [9, 0]
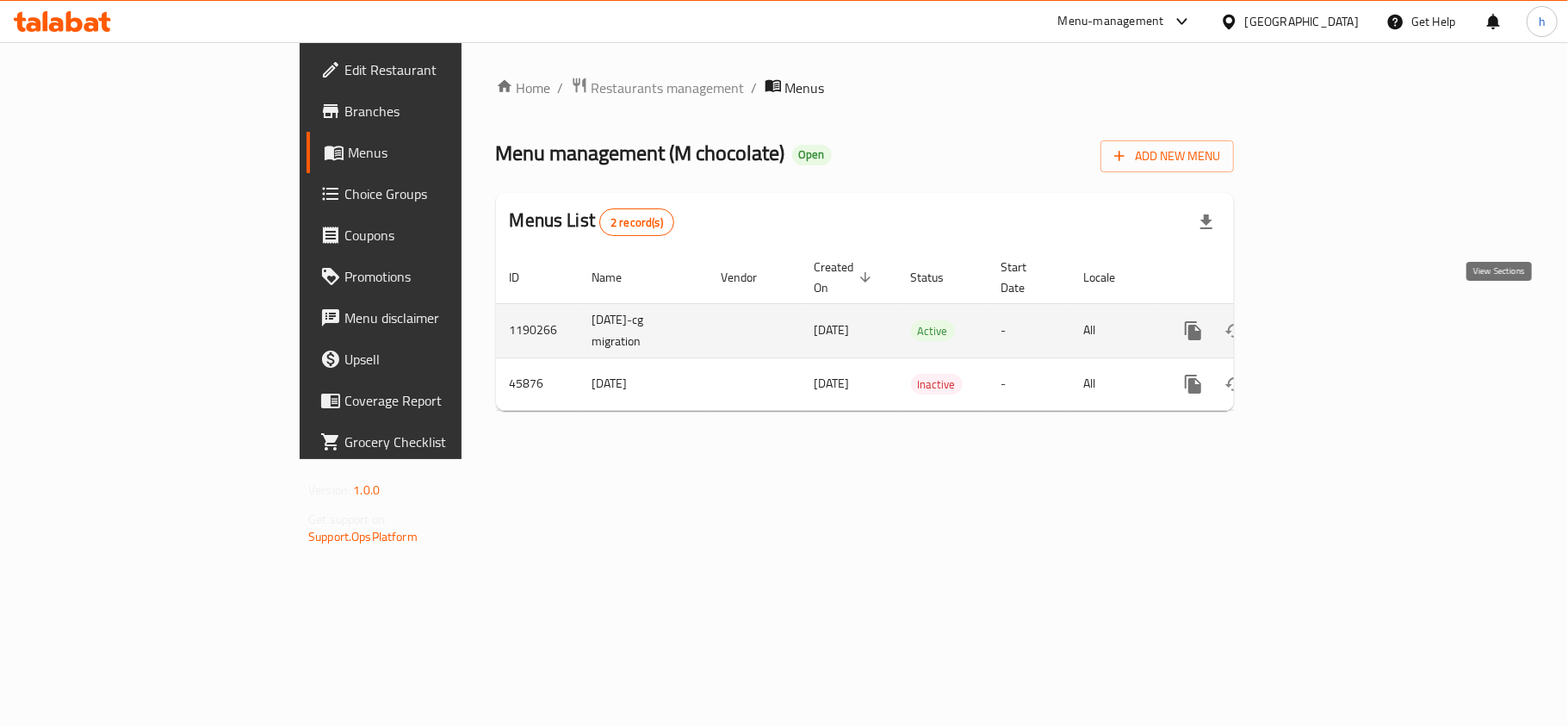
click at [1325, 323] on icon "enhanced table" at bounding box center [1318, 331] width 16 height 16
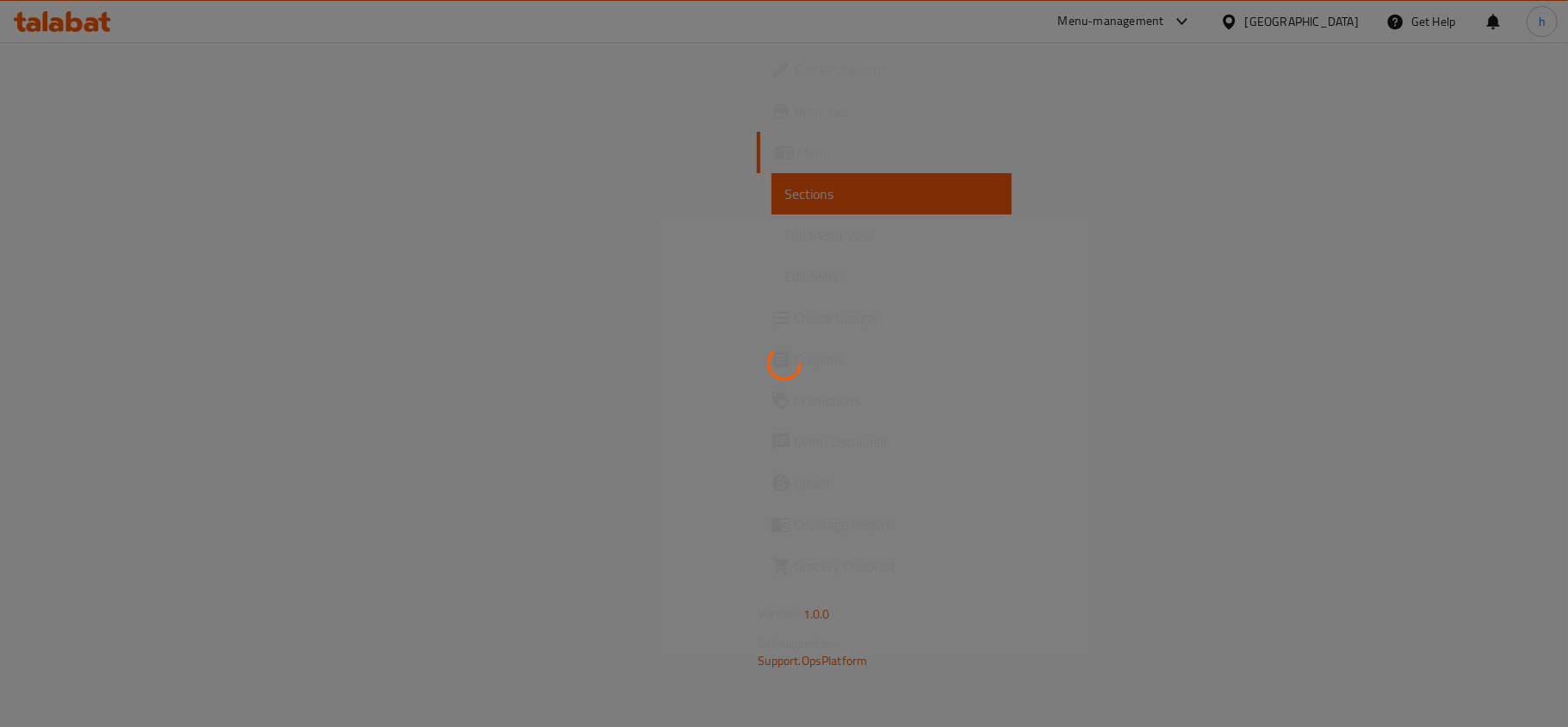
click at [81, 311] on div at bounding box center [784, 364] width 1568 height 727
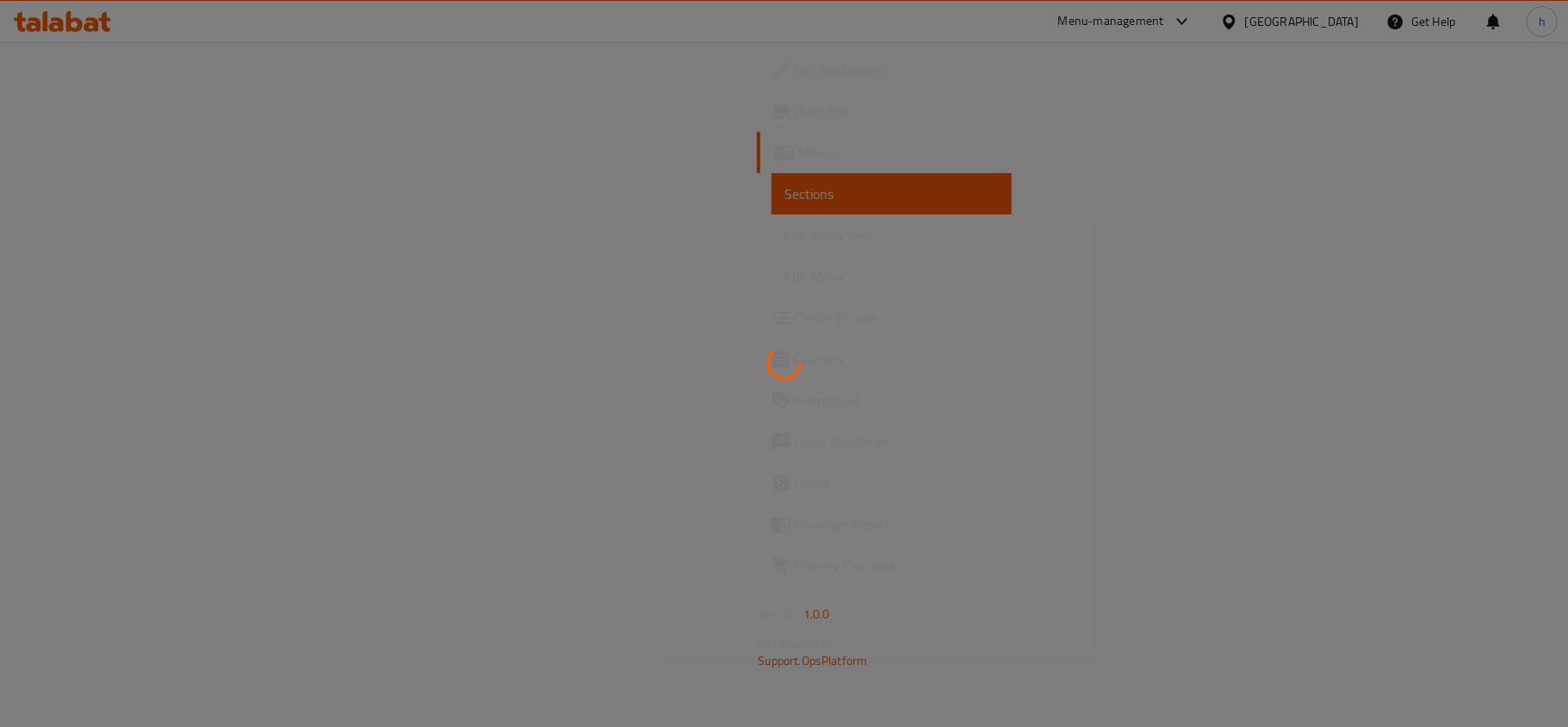
click at [81, 311] on div at bounding box center [784, 364] width 1568 height 727
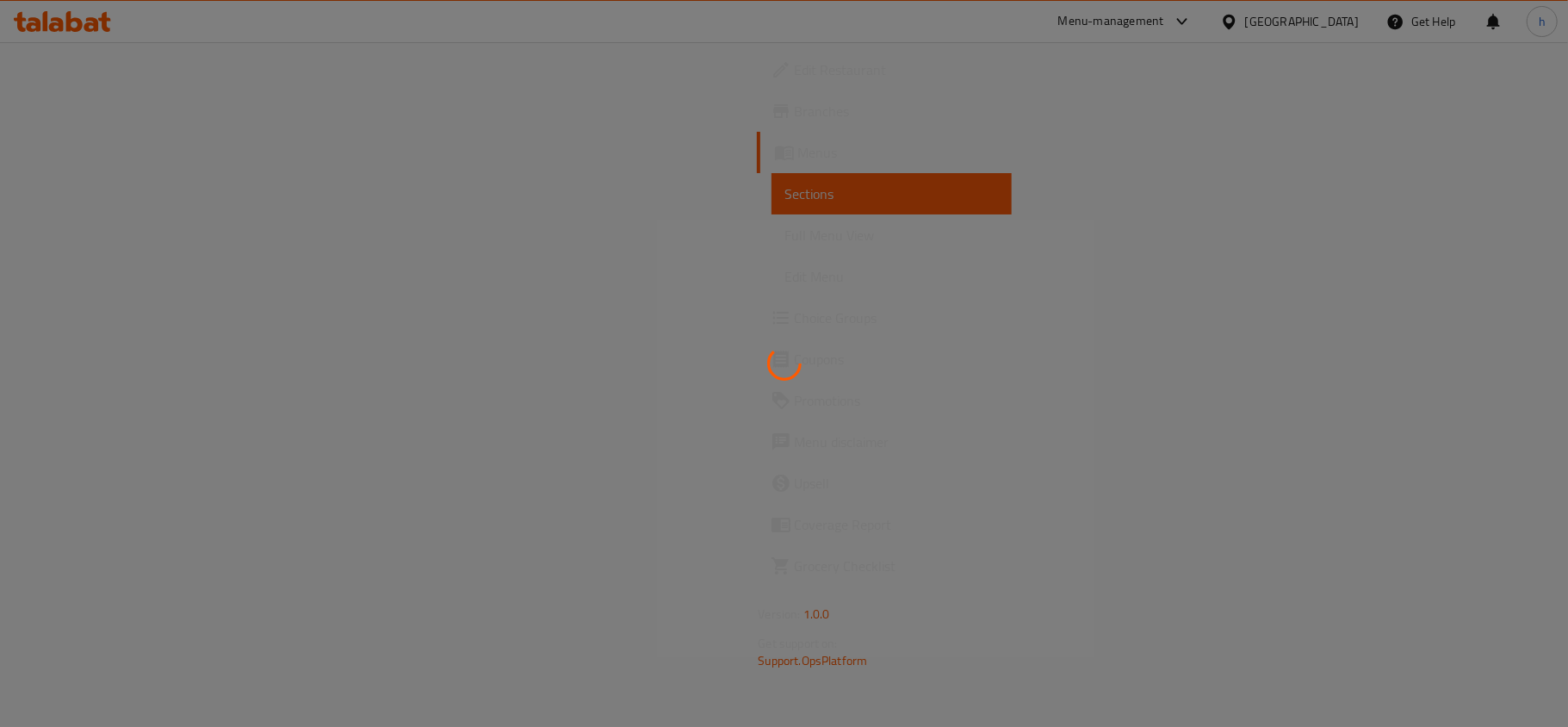
click at [81, 311] on div at bounding box center [784, 364] width 1568 height 727
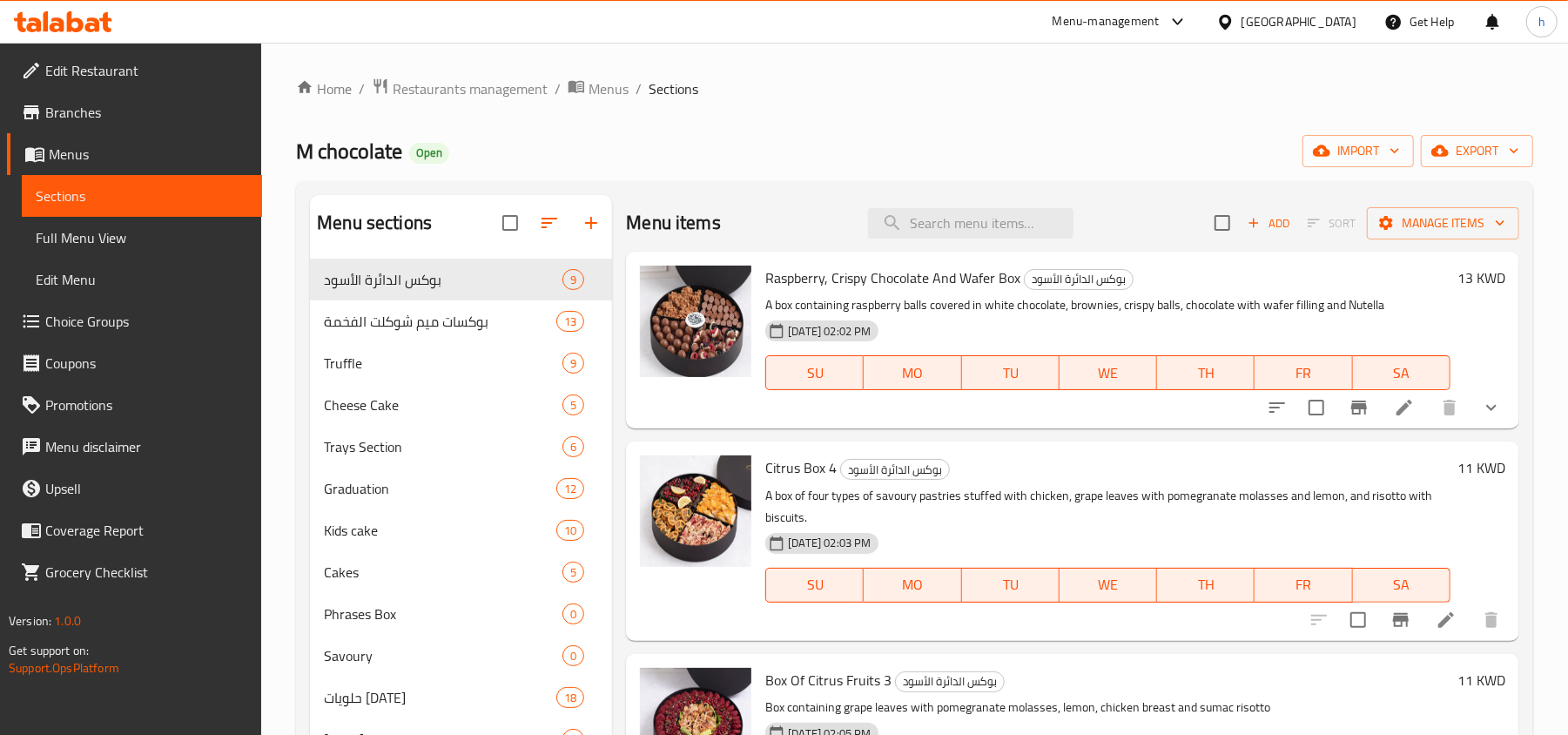
click at [115, 315] on span "Choice Groups" at bounding box center [146, 320] width 202 height 21
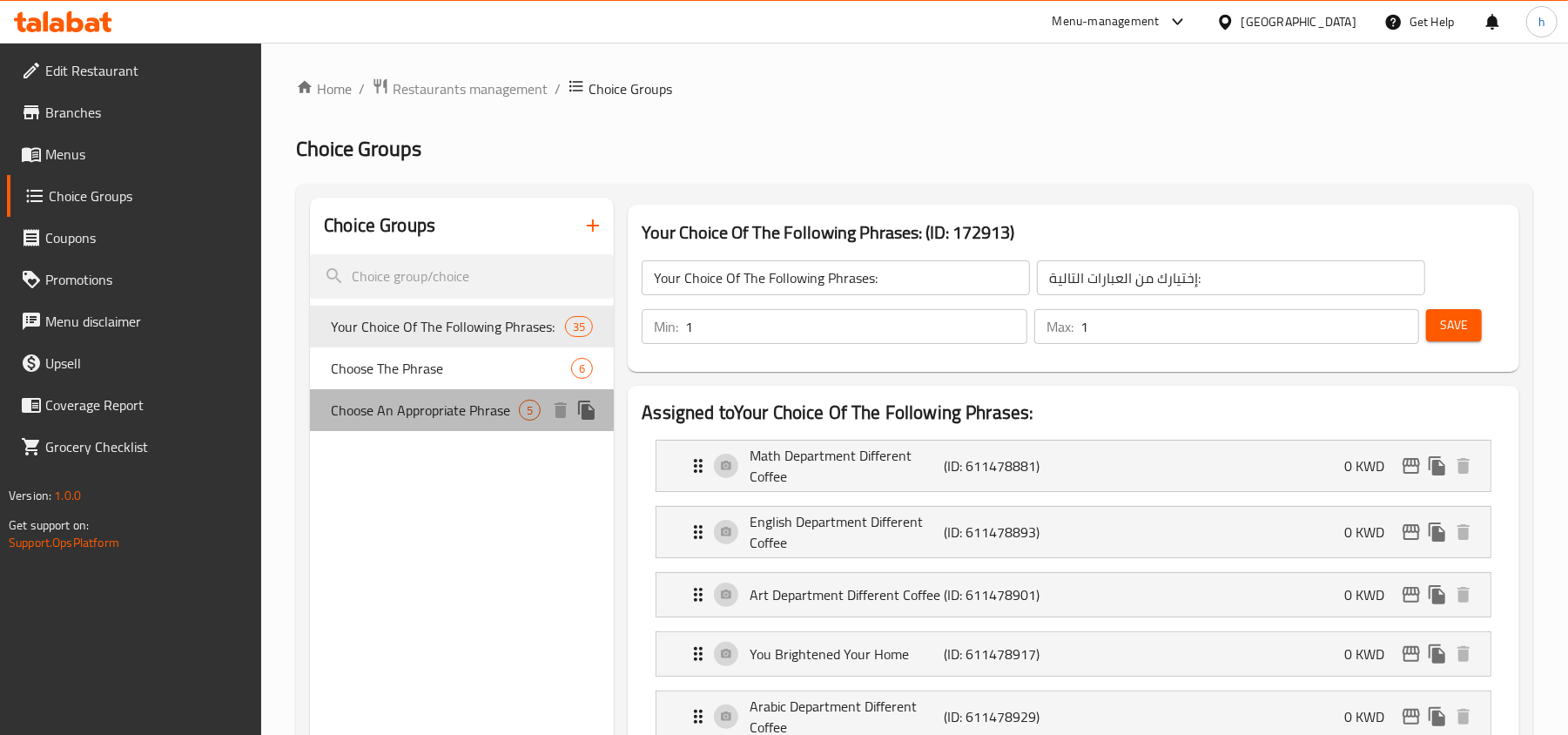
click at [398, 411] on span "Choose An Appropriate Phrase" at bounding box center [425, 409] width 188 height 21
type input "Choose An Appropriate Phrase"
type input "اختر عبارة مناسبة"
type input "0"
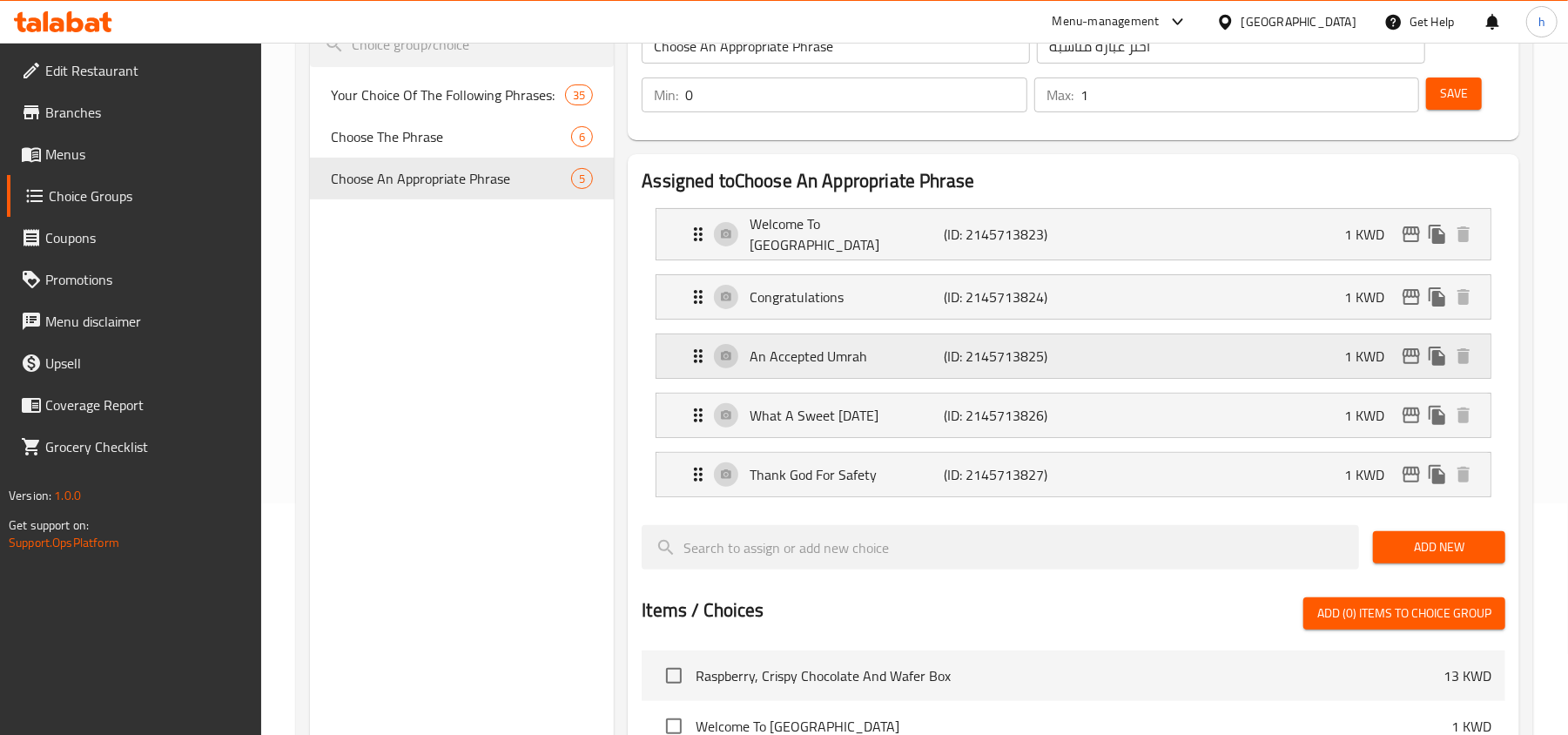
scroll to position [116, 0]
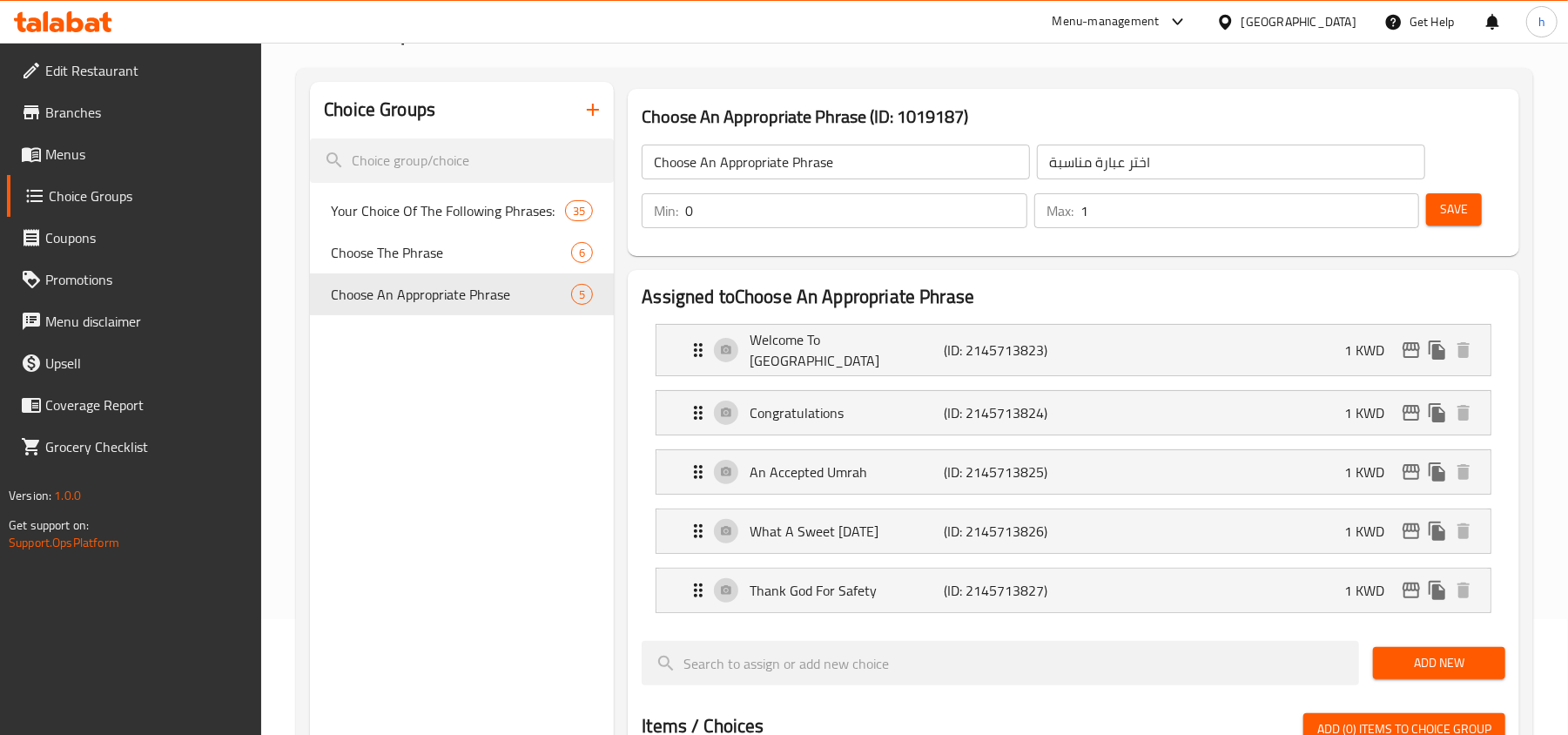
click at [1242, 19] on div at bounding box center [1229, 21] width 25 height 19
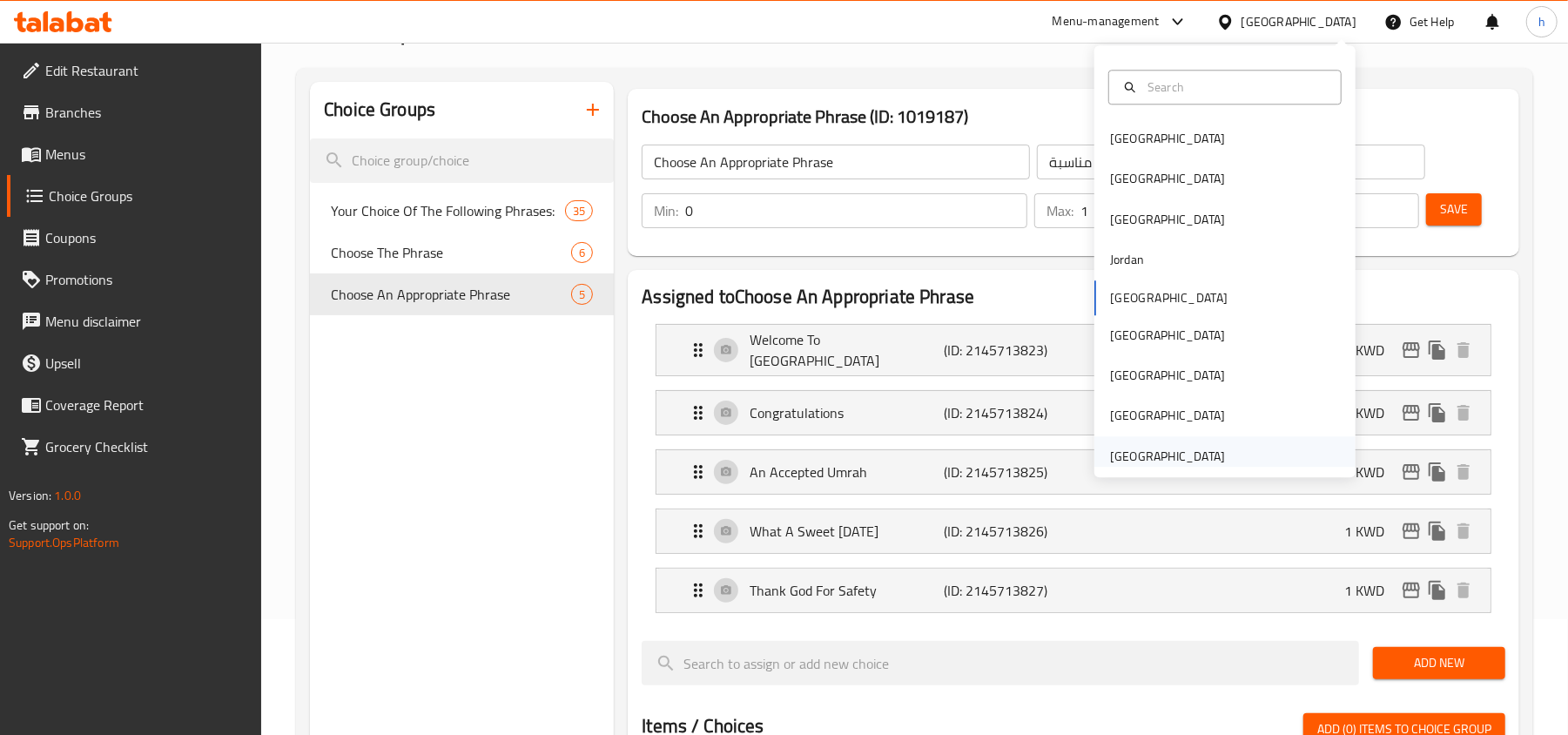
click at [1132, 457] on div "[GEOGRAPHIC_DATA]" at bounding box center [1168, 456] width 115 height 19
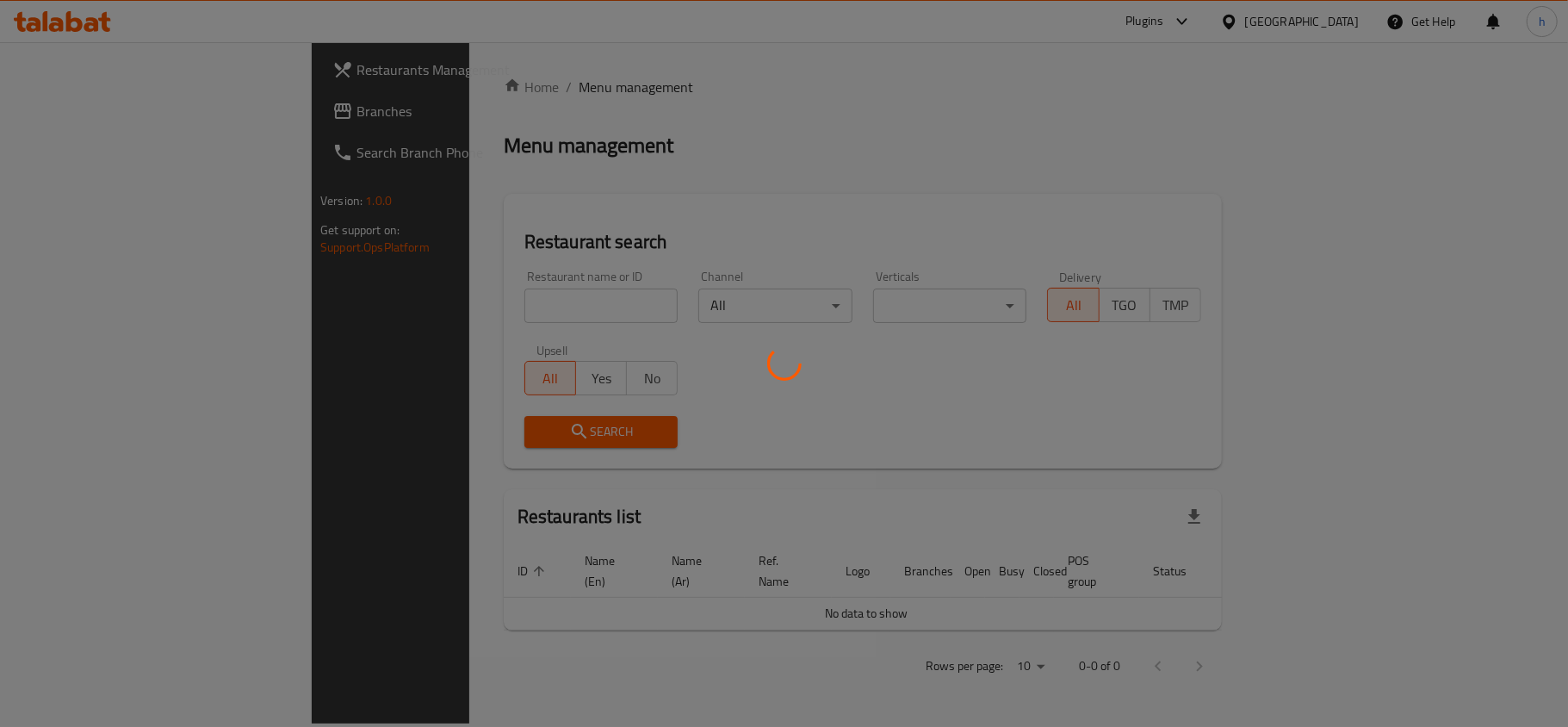
click at [74, 108] on div at bounding box center [784, 364] width 1568 height 727
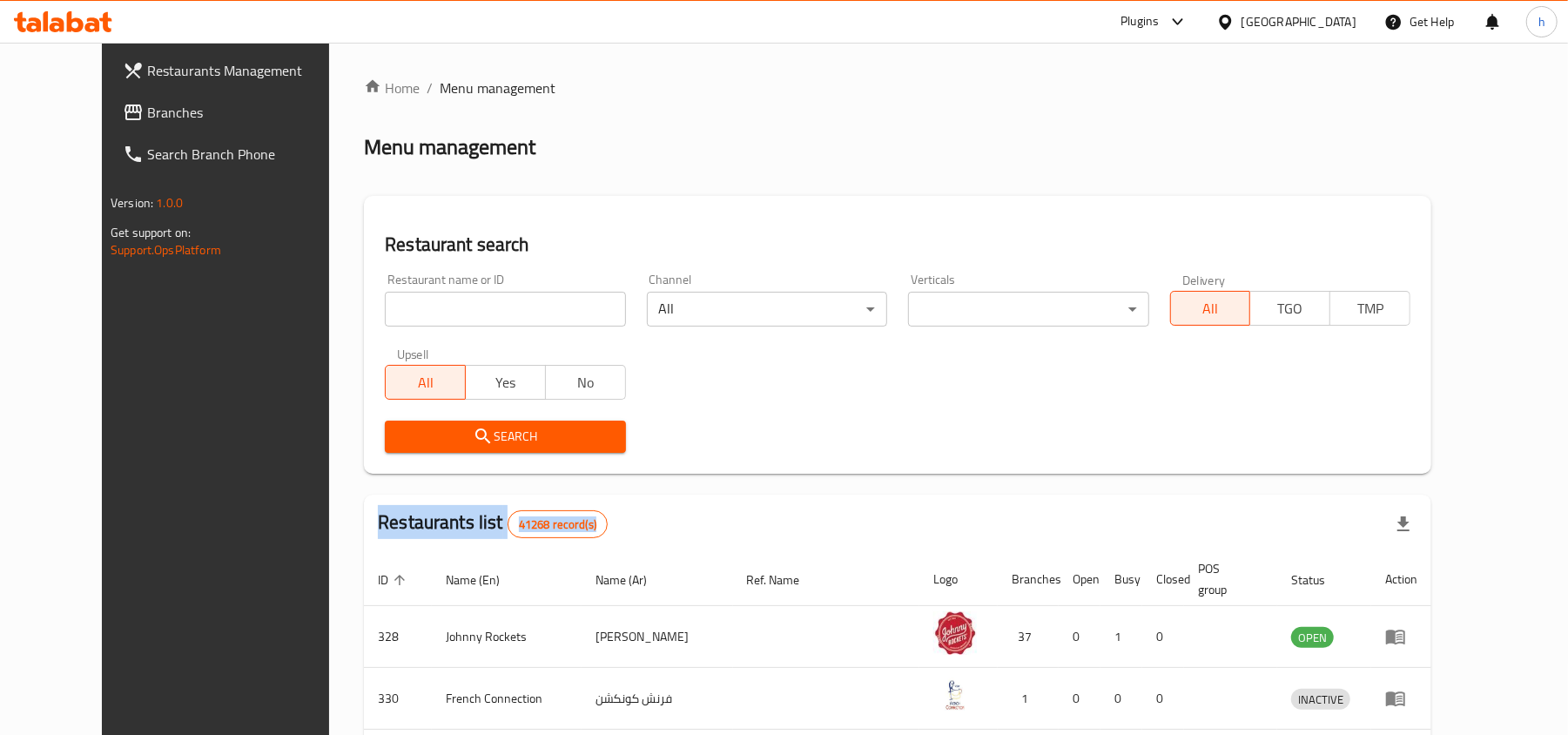
click at [147, 109] on span "Branches" at bounding box center [248, 111] width 202 height 21
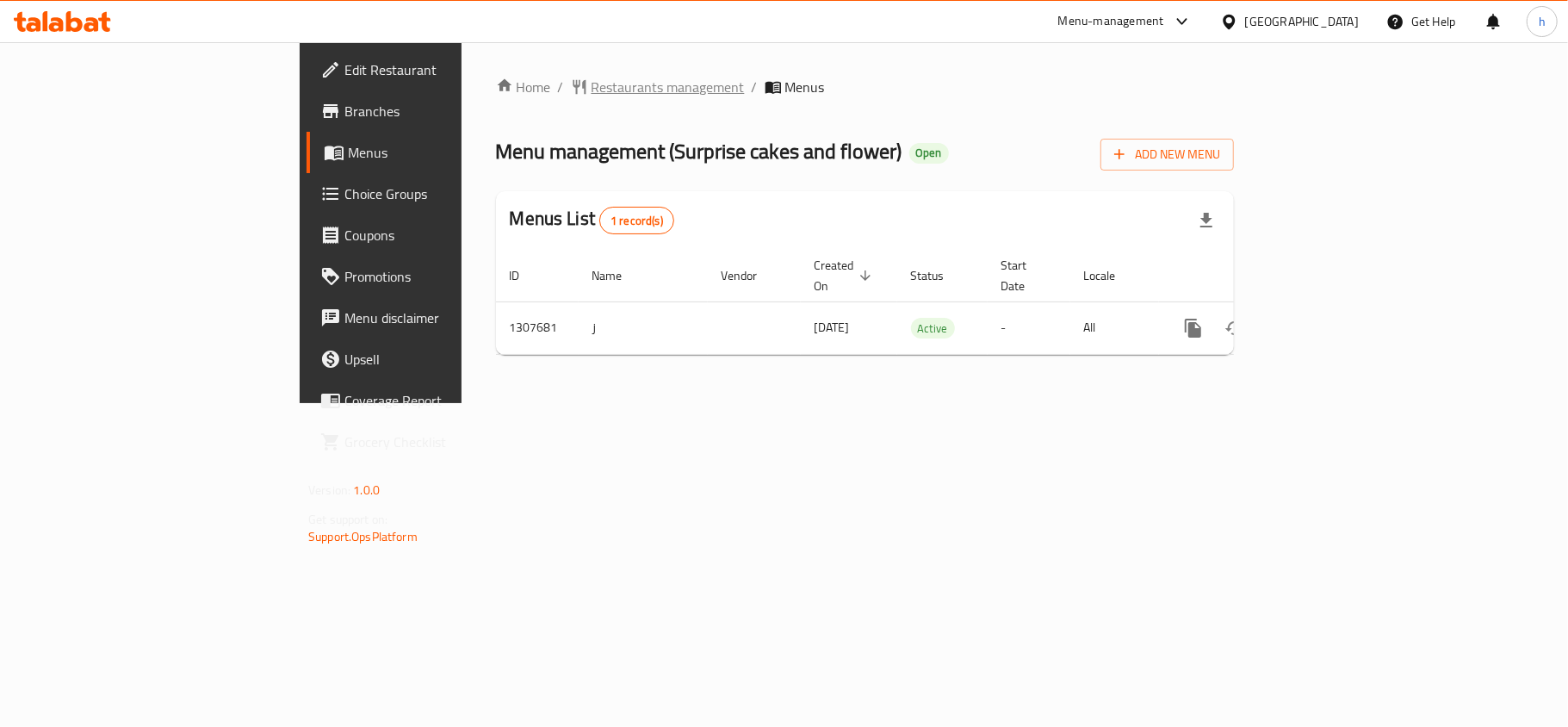
click at [592, 86] on span "Restaurants management" at bounding box center [669, 86] width 154 height 20
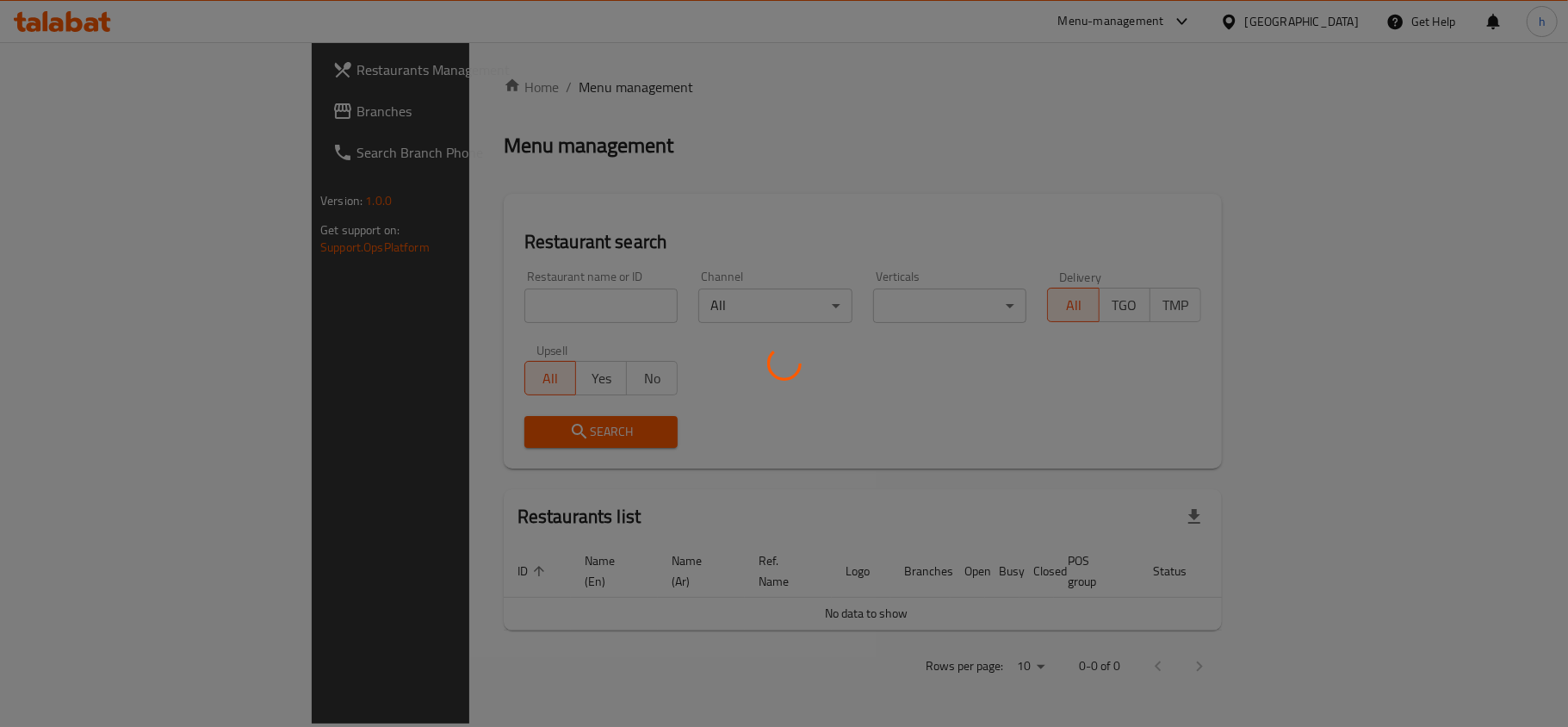
click at [469, 86] on div at bounding box center [784, 364] width 1568 height 727
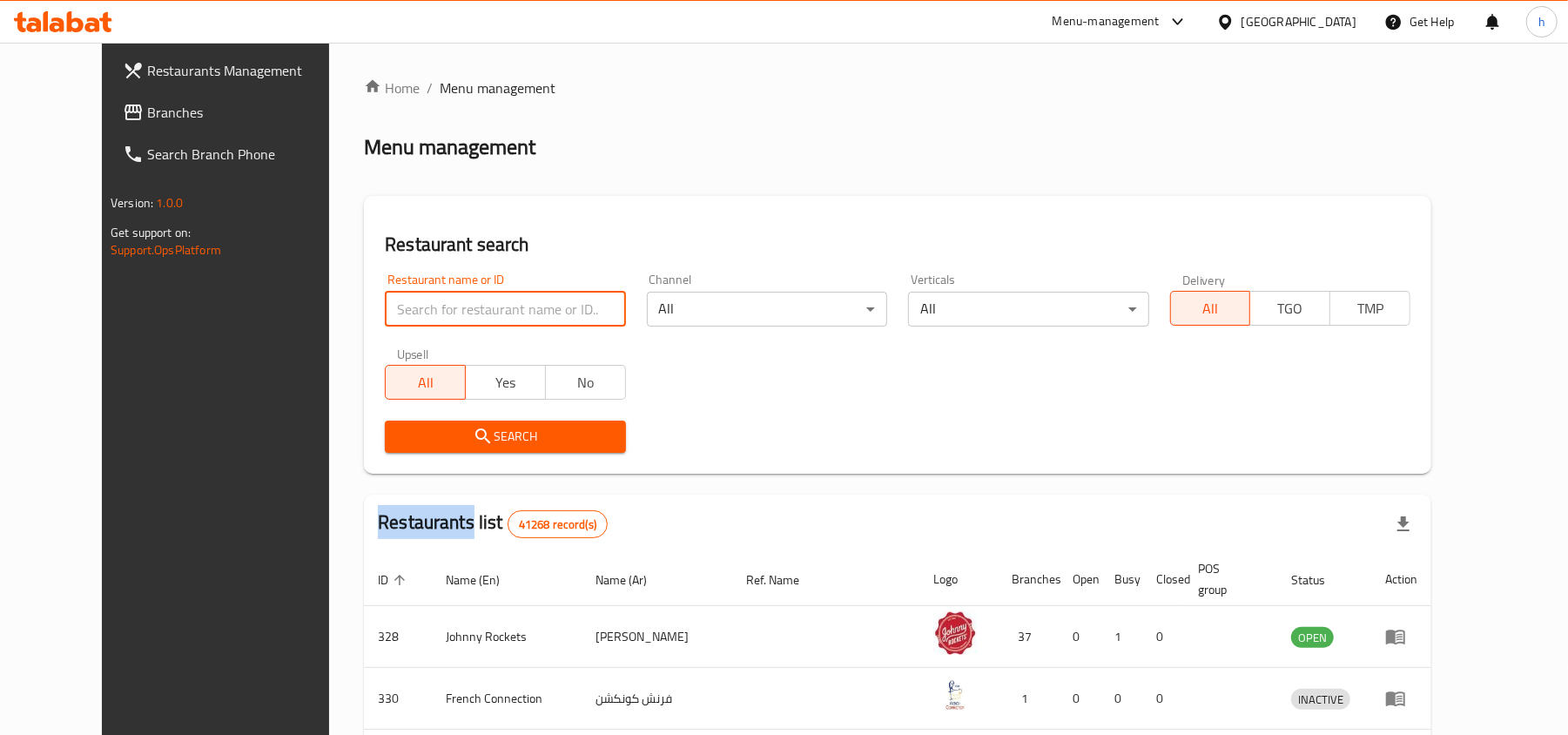
click at [413, 303] on input "search" at bounding box center [504, 309] width 240 height 35
paste input "704412"
type input "704412"
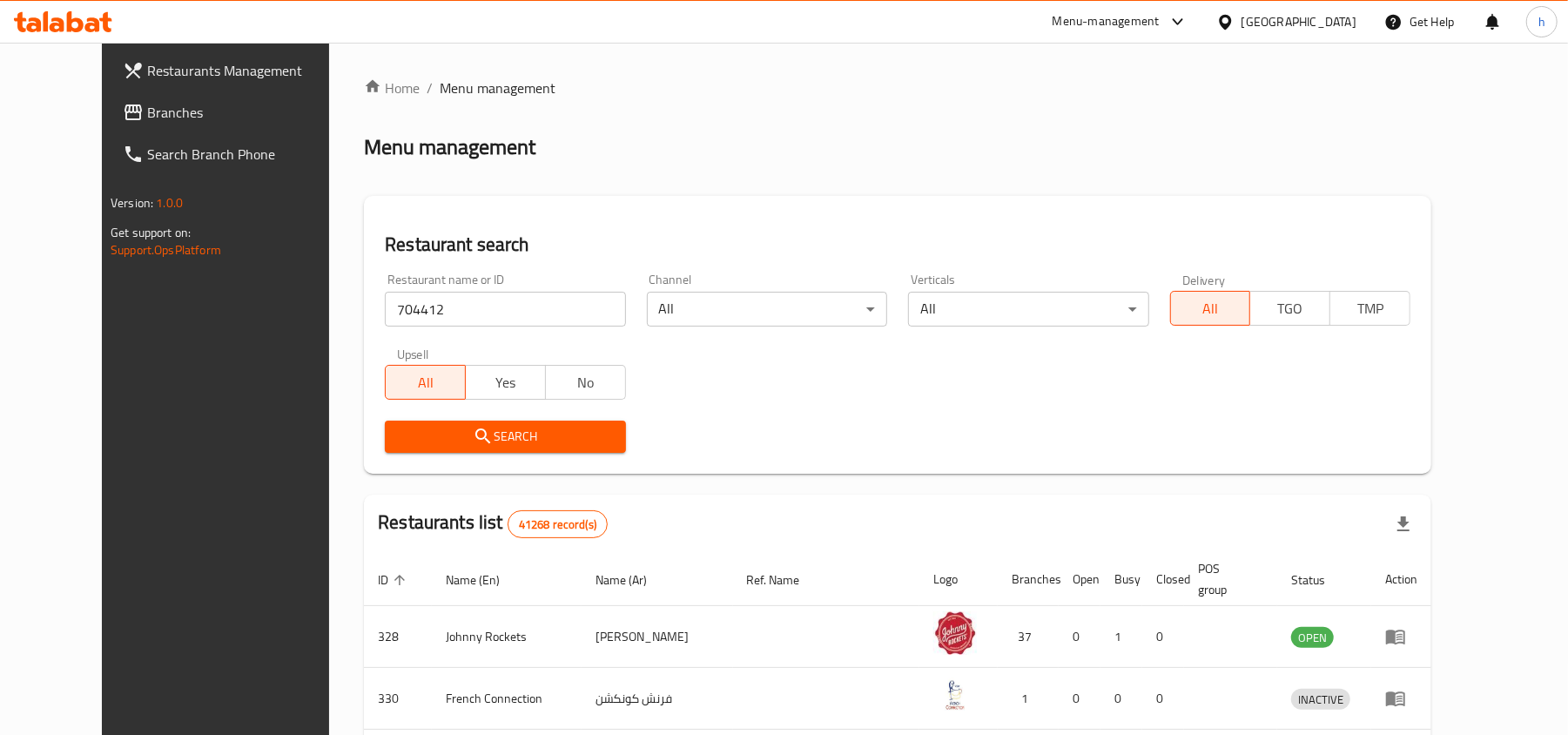
click at [473, 426] on icon "submit" at bounding box center [483, 435] width 21 height 21
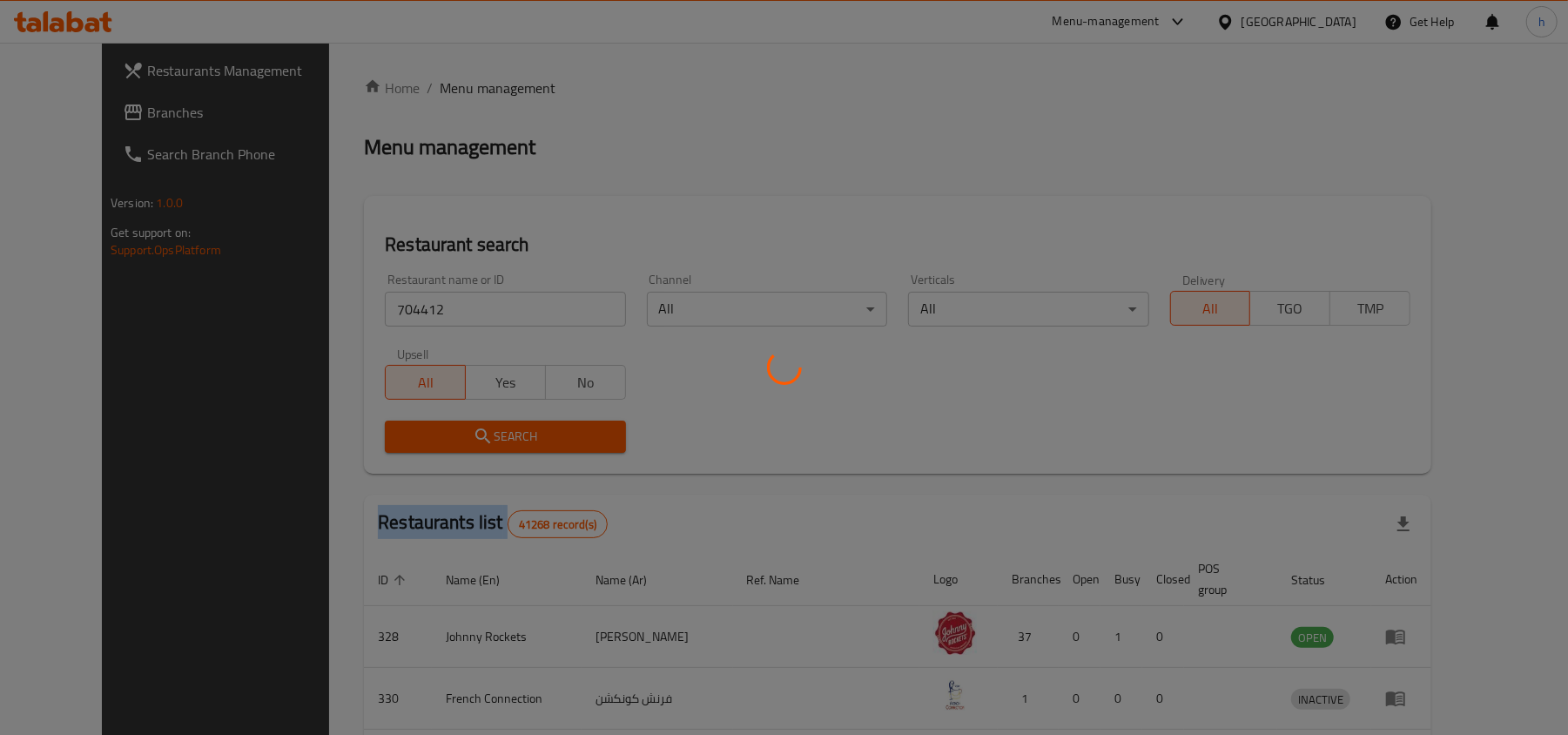
click at [433, 426] on div at bounding box center [784, 368] width 1568 height 735
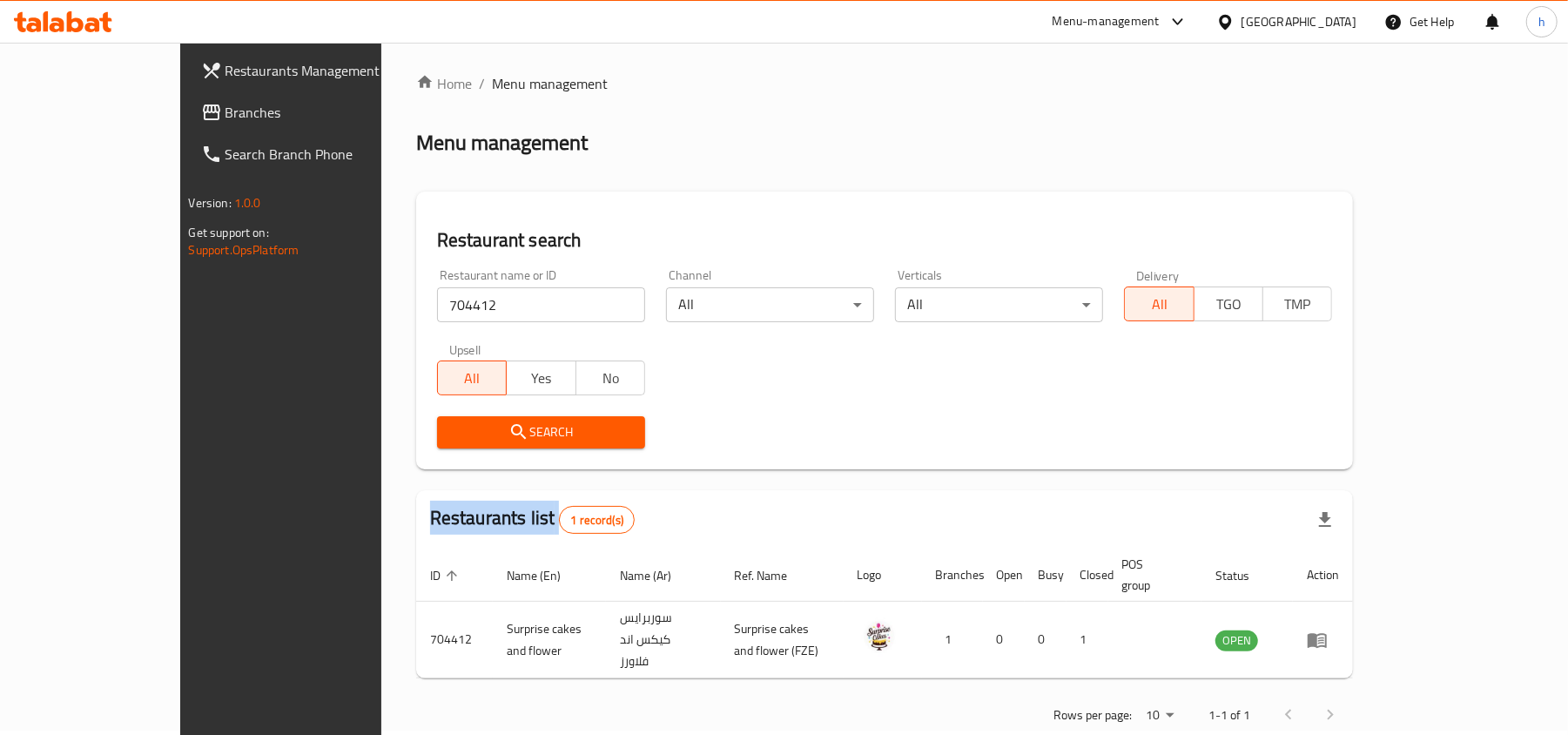
scroll to position [9, 0]
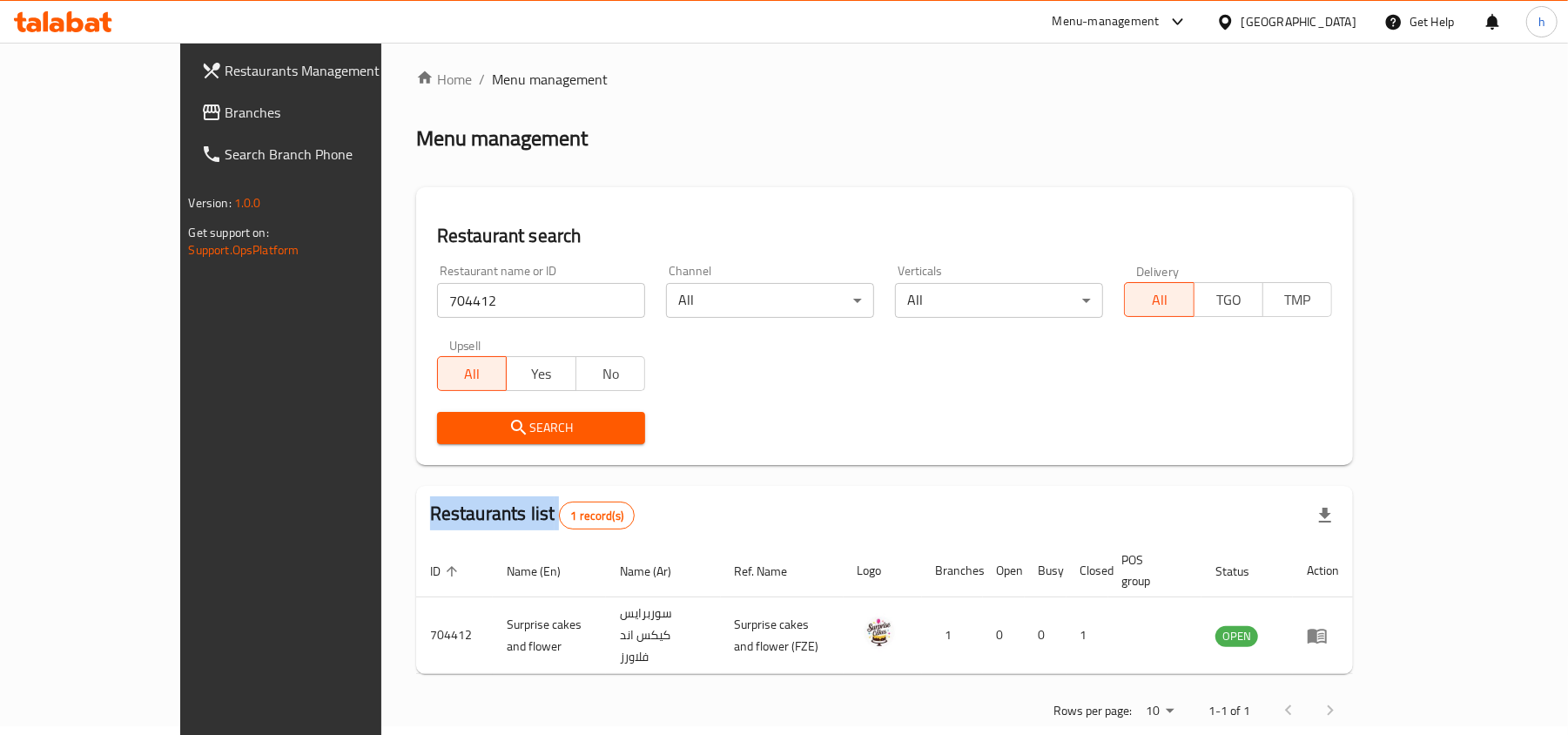
click at [226, 103] on span "Branches" at bounding box center [326, 111] width 202 height 21
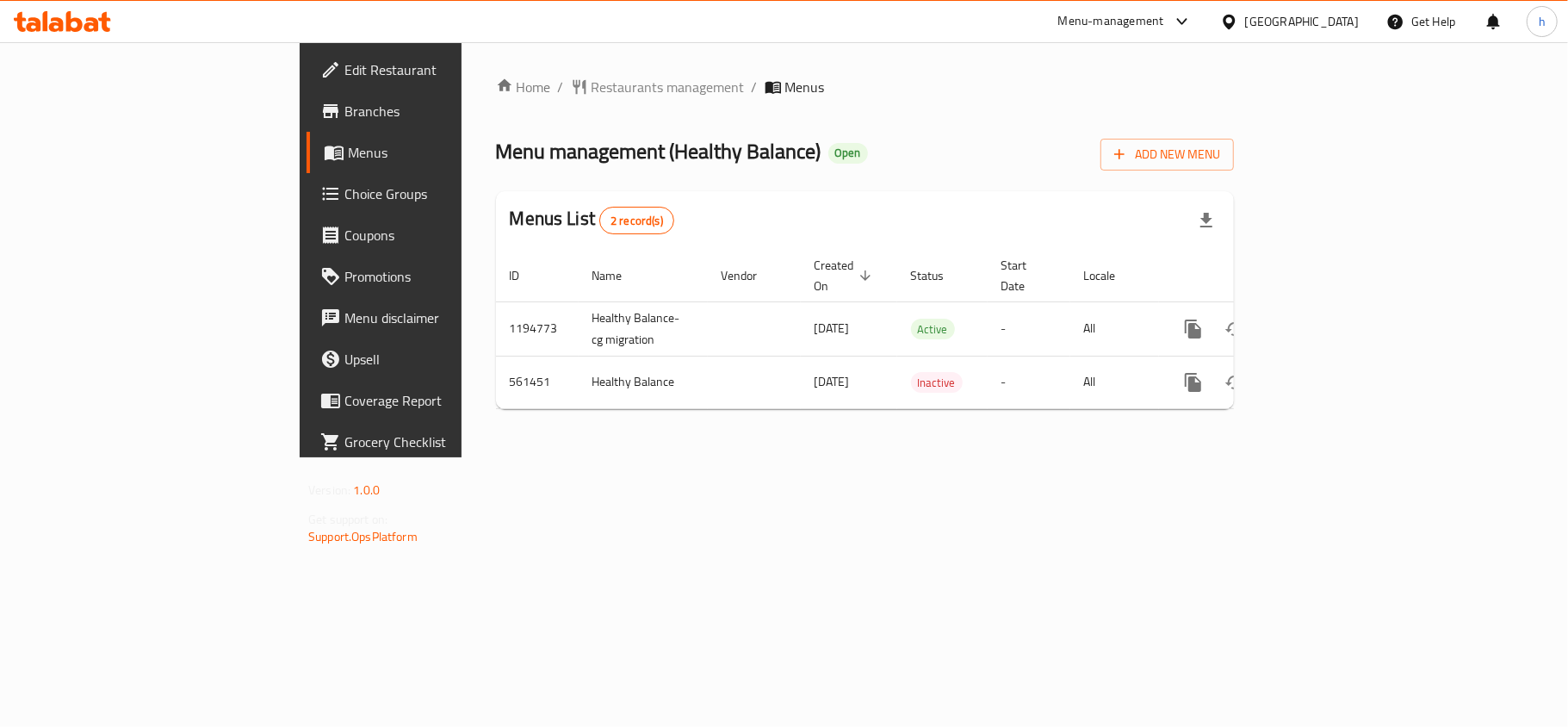
click at [592, 77] on span "Restaurants management" at bounding box center [669, 86] width 154 height 20
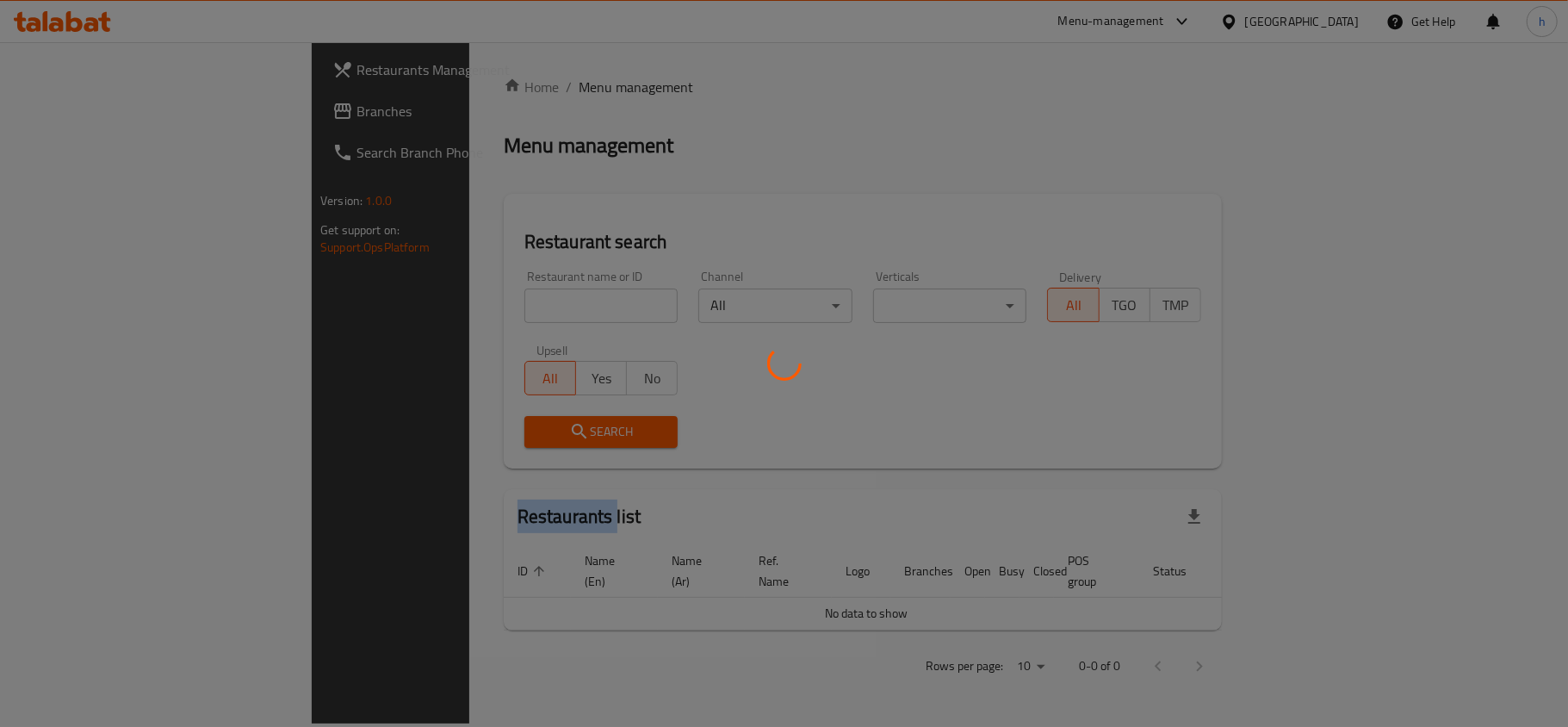
click at [501, 76] on div at bounding box center [784, 364] width 1568 height 727
click at [446, 304] on div at bounding box center [784, 364] width 1568 height 727
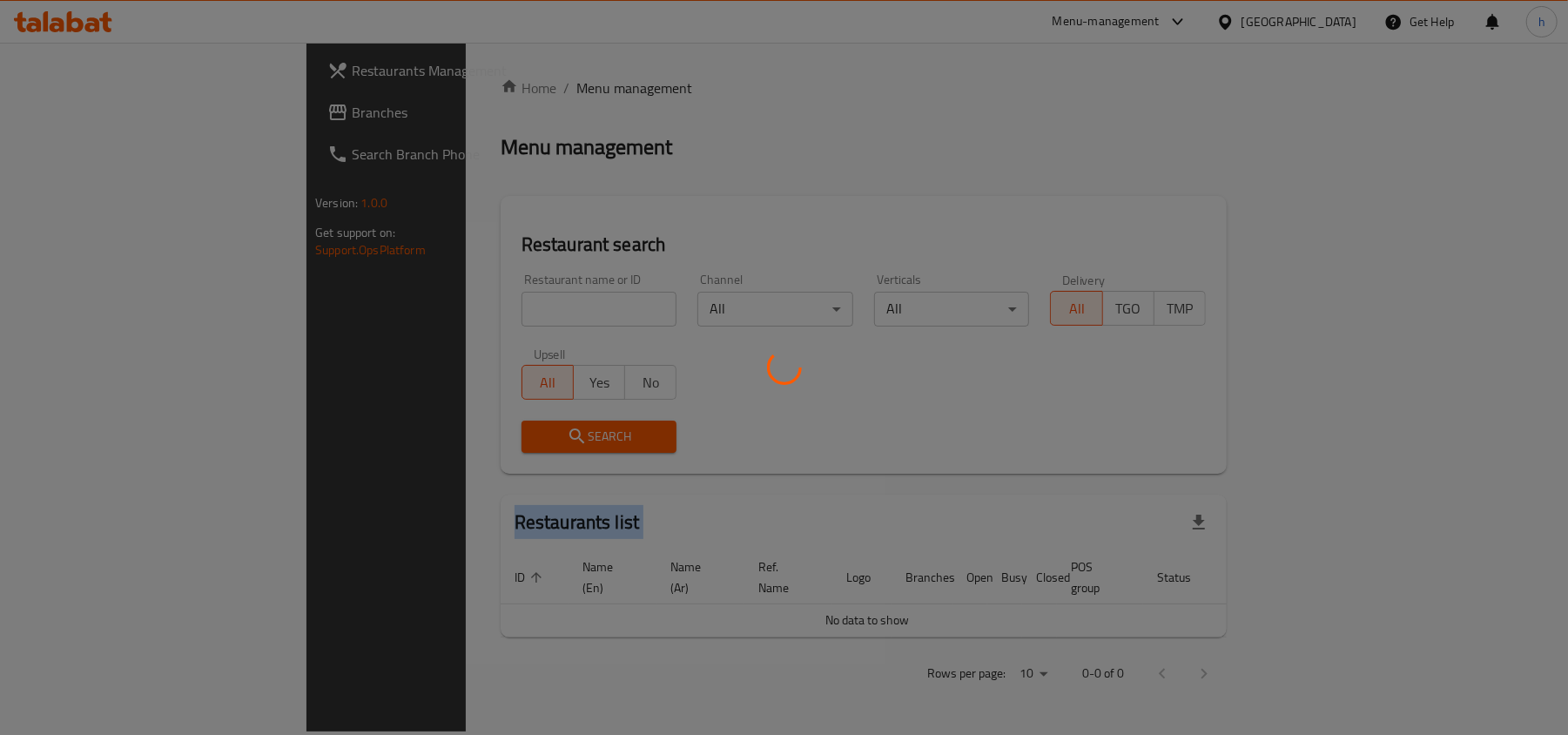
click at [450, 308] on div at bounding box center [784, 368] width 1568 height 735
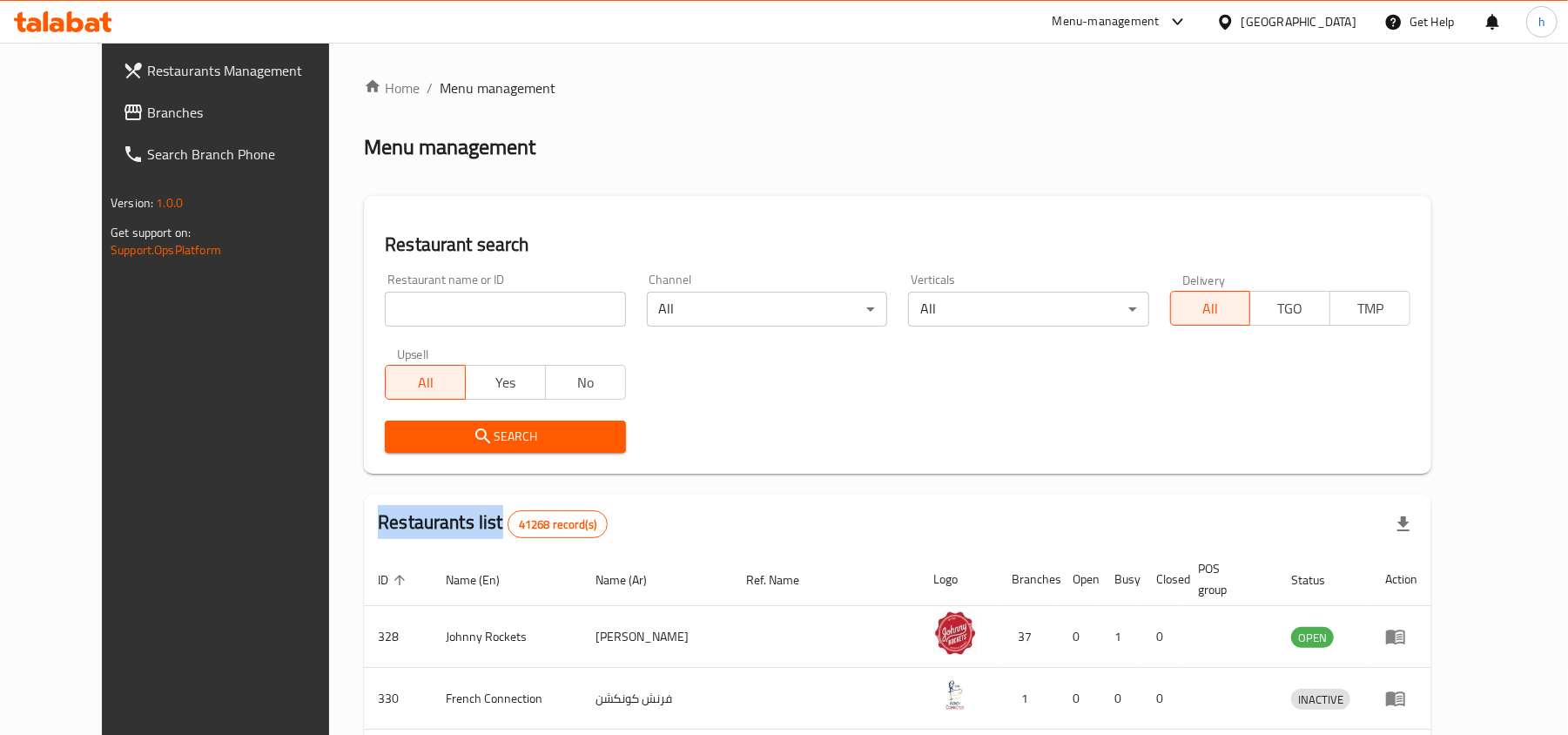
click at [450, 308] on input "search" at bounding box center [504, 309] width 240 height 35
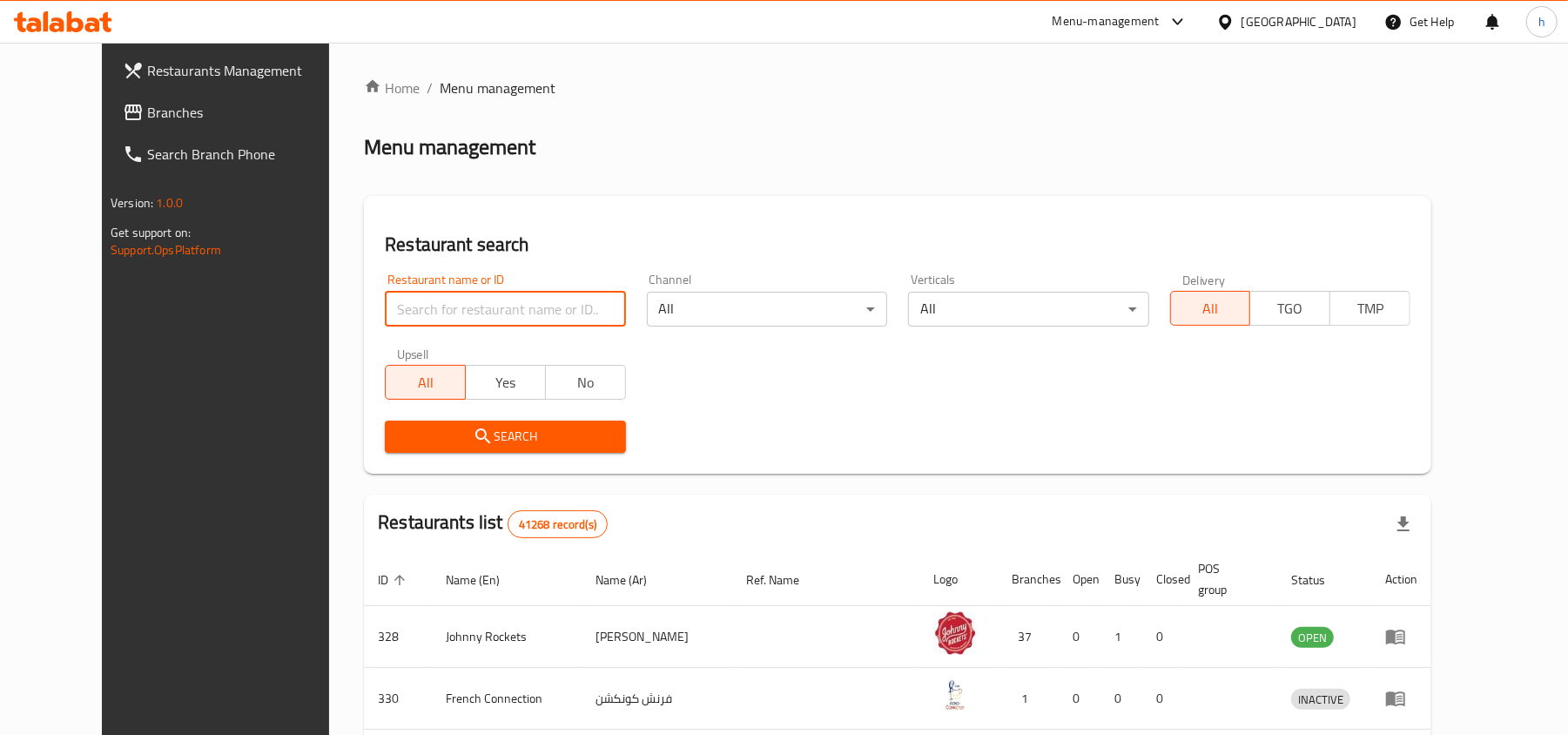
paste input "636179"
type input "636179"
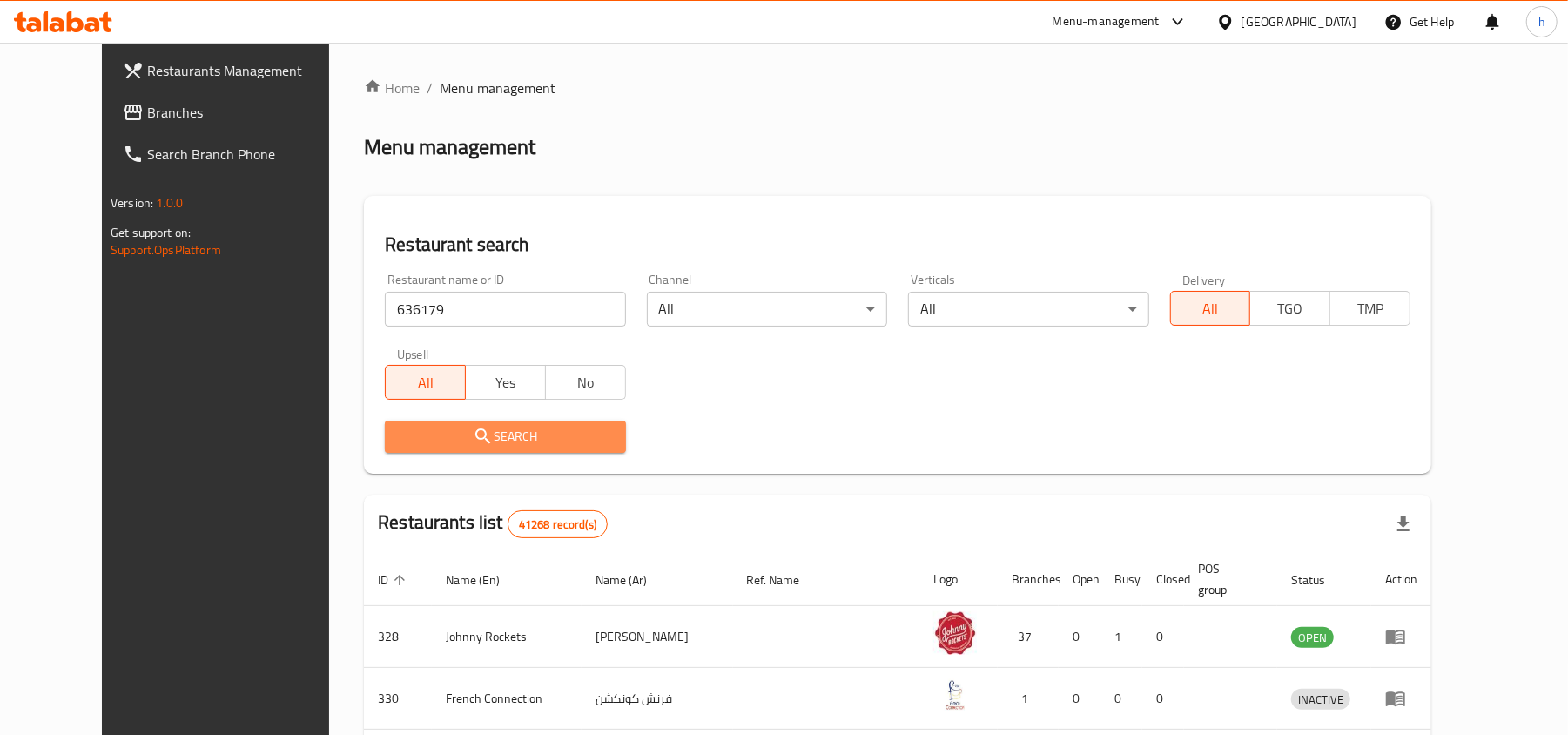
click at [484, 433] on span "Search" at bounding box center [505, 436] width 212 height 21
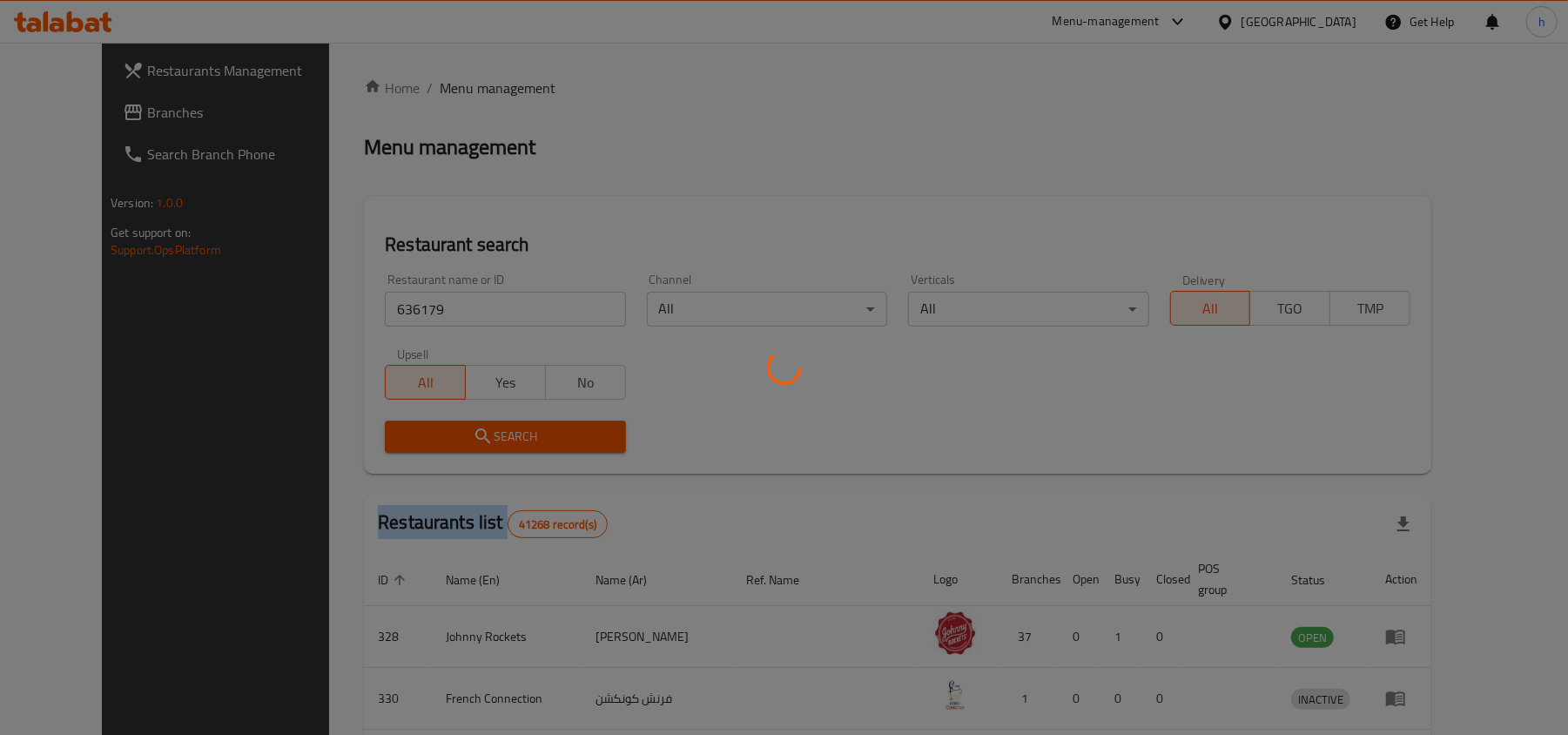
click at [484, 433] on div at bounding box center [784, 368] width 1568 height 735
